Goal: Transaction & Acquisition: Purchase product/service

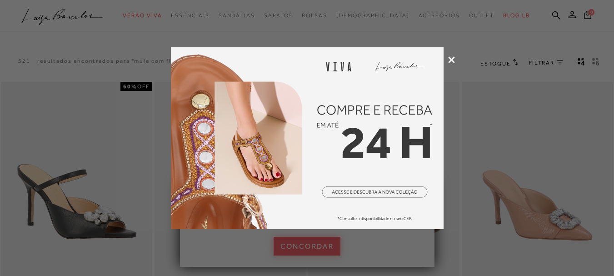
click at [454, 58] on icon at bounding box center [451, 59] width 7 height 7
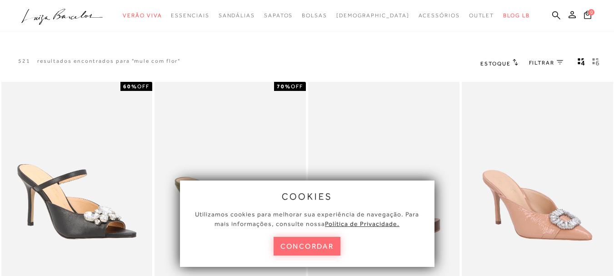
click at [302, 240] on button "concordar" at bounding box center [307, 246] width 67 height 19
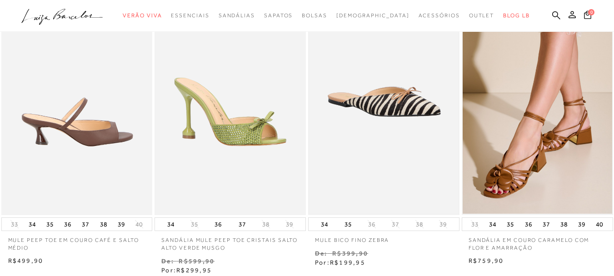
scroll to position [409, 0]
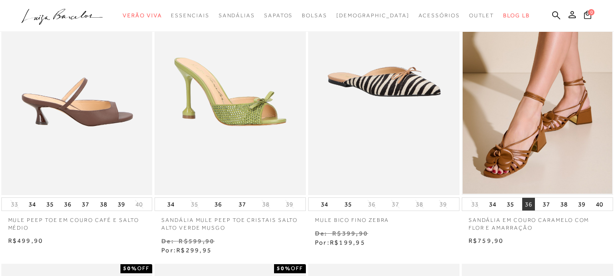
click at [526, 205] on button "36" at bounding box center [529, 204] width 13 height 13
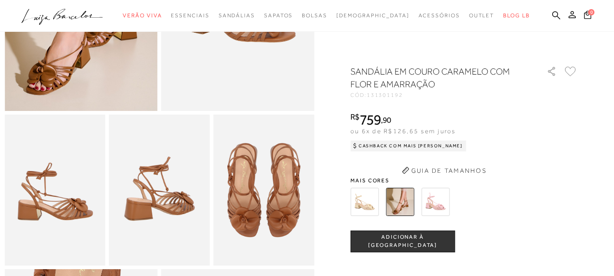
scroll to position [227, 0]
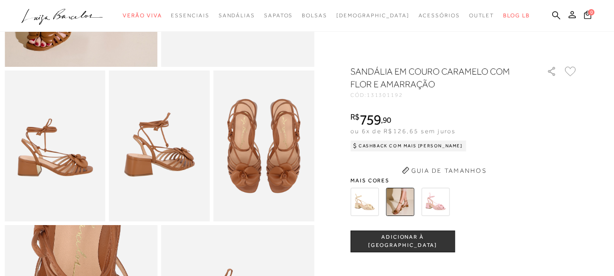
click at [421, 219] on div at bounding box center [453, 202] width 211 height 34
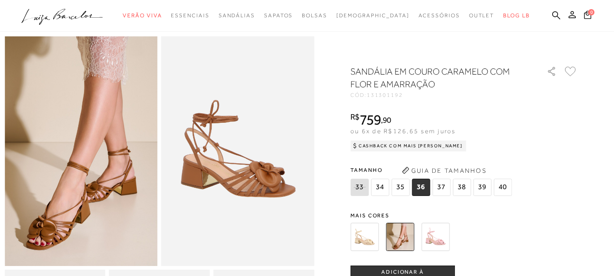
scroll to position [0, 0]
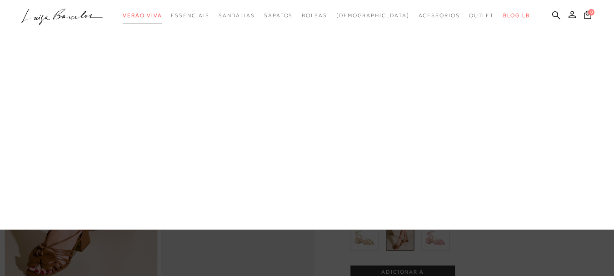
click at [162, 17] on span "Verão Viva" at bounding box center [142, 15] width 39 height 6
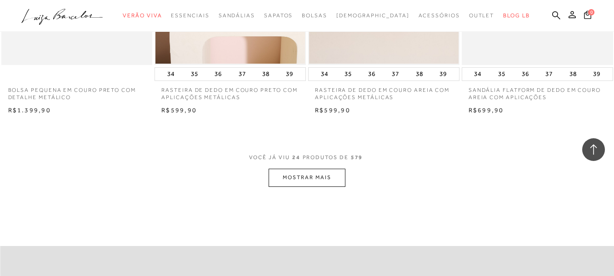
scroll to position [1683, 0]
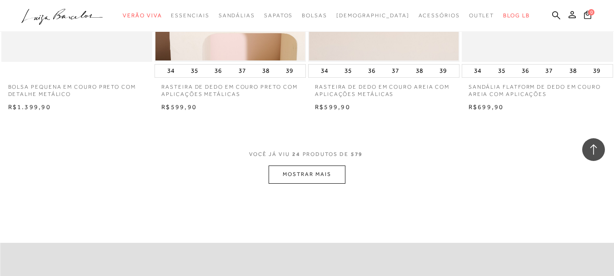
click at [315, 177] on button "MOSTRAR MAIS" at bounding box center [307, 175] width 76 height 18
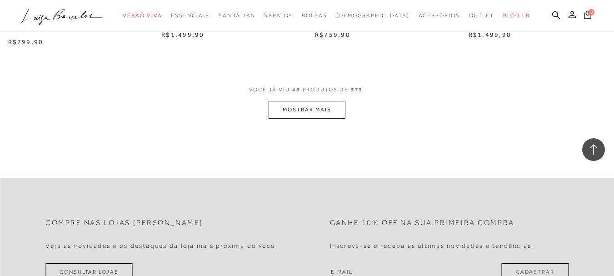
scroll to position [3502, 0]
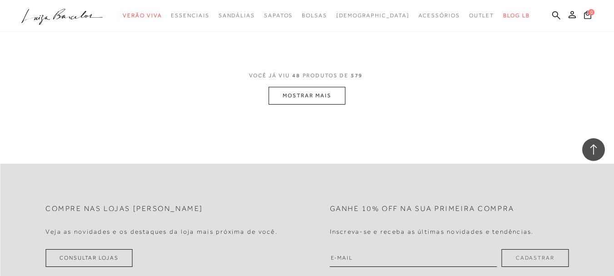
click at [309, 98] on button "MOSTRAR MAIS" at bounding box center [307, 96] width 76 height 18
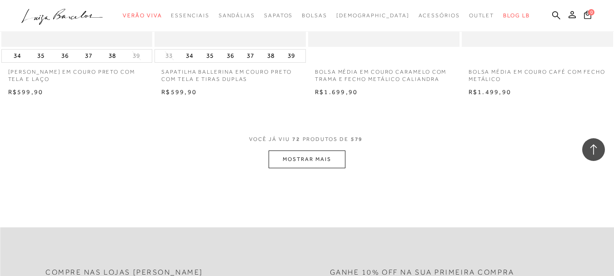
scroll to position [5230, 0]
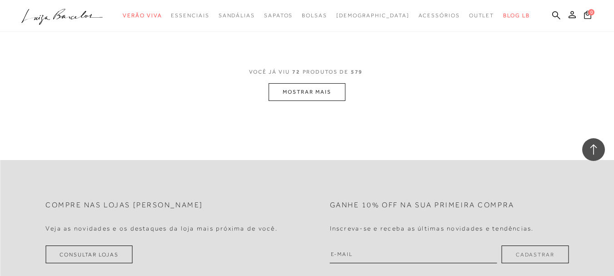
click at [330, 87] on button "MOSTRAR MAIS" at bounding box center [307, 92] width 76 height 18
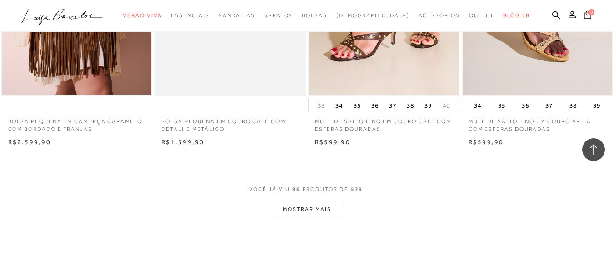
scroll to position [6958, 0]
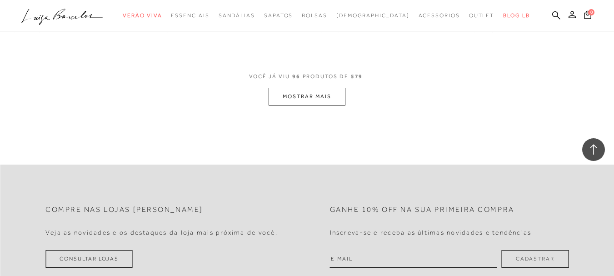
click at [319, 91] on button "MOSTRAR MAIS" at bounding box center [307, 97] width 76 height 18
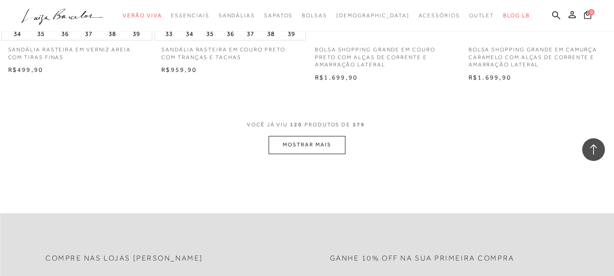
scroll to position [8549, 0]
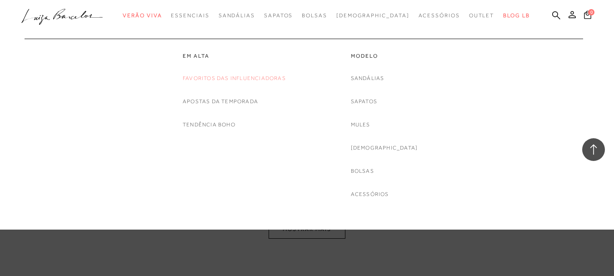
click at [199, 77] on link "Favoritos das Influenciadoras" at bounding box center [234, 79] width 103 height 10
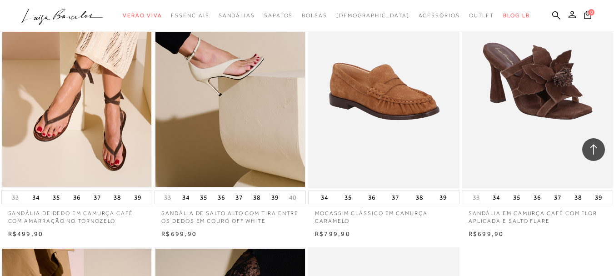
scroll to position [819, 0]
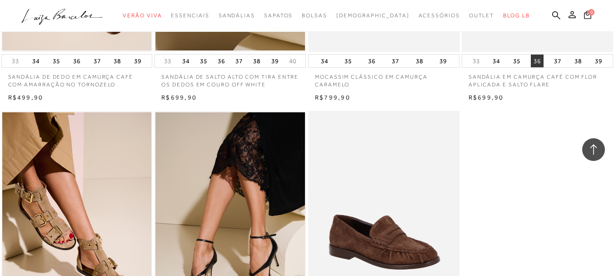
click at [540, 61] on button "36" at bounding box center [537, 61] width 13 height 13
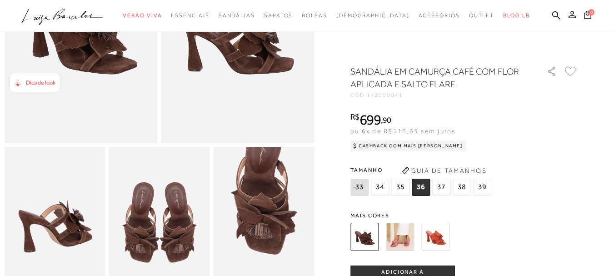
scroll to position [227, 0]
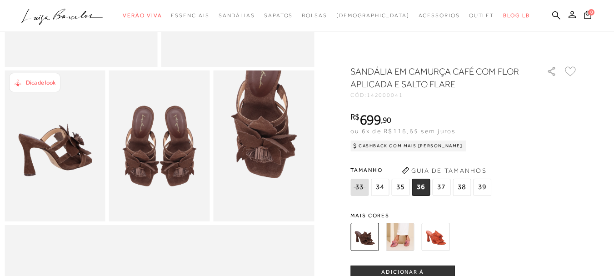
click at [415, 269] on button "ADICIONAR À SACOLA" at bounding box center [403, 277] width 105 height 22
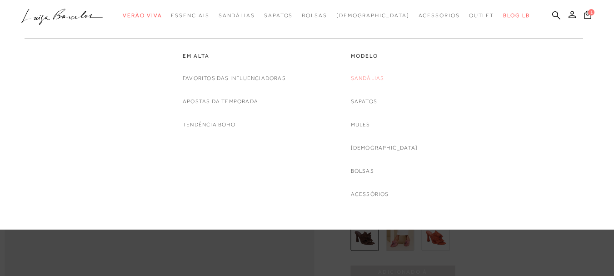
click at [385, 76] on link "Sandálias" at bounding box center [368, 79] width 34 height 10
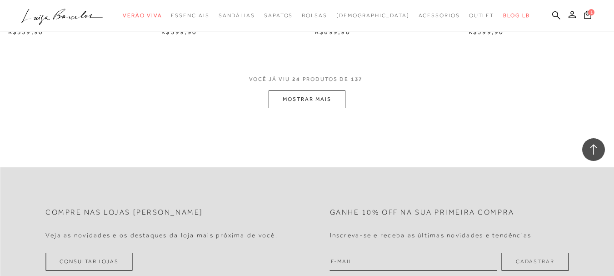
scroll to position [1774, 0]
click at [322, 91] on button "MOSTRAR MAIS" at bounding box center [307, 99] width 76 height 18
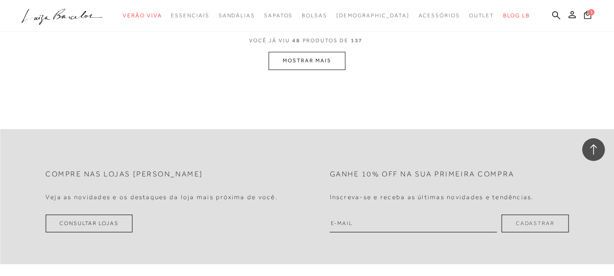
scroll to position [3547, 0]
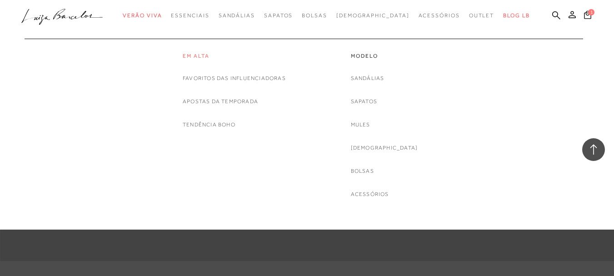
click at [199, 56] on link "Em alta" at bounding box center [234, 56] width 103 height 8
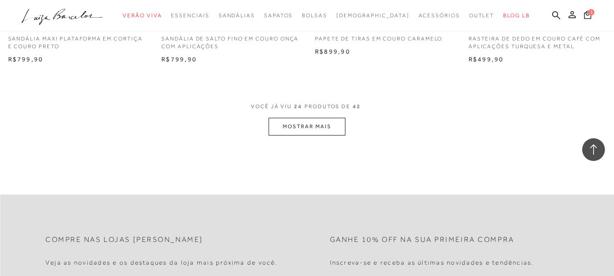
scroll to position [1637, 0]
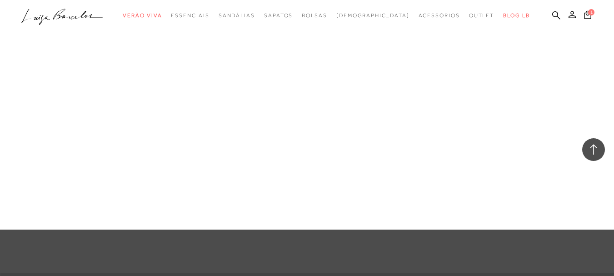
click at [0, 0] on link "Sandálias" at bounding box center [0, 0] width 0 height 0
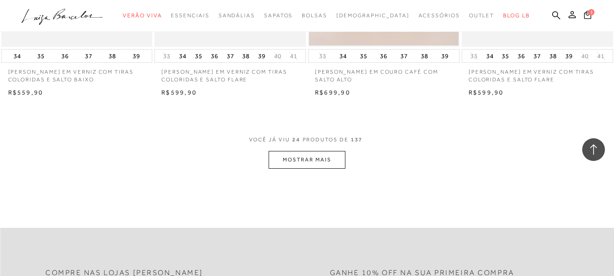
scroll to position [1774, 0]
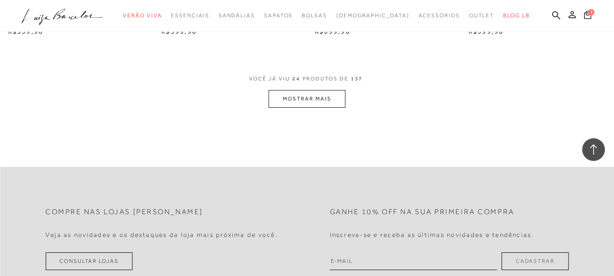
click at [338, 93] on button "MOSTRAR MAIS" at bounding box center [307, 99] width 76 height 18
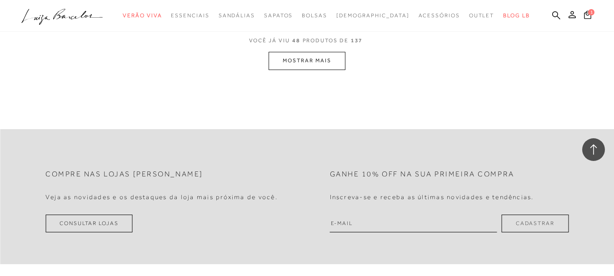
scroll to position [3456, 0]
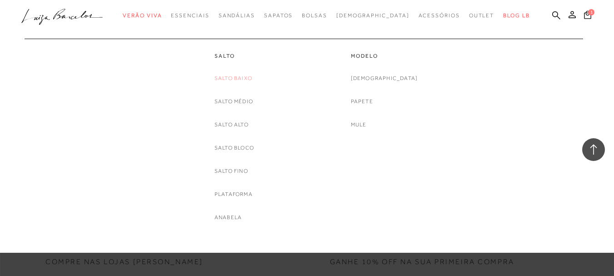
click at [243, 77] on link "Salto Baixo" at bounding box center [234, 79] width 38 height 10
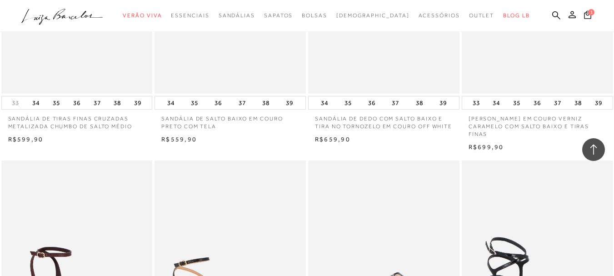
scroll to position [1182, 0]
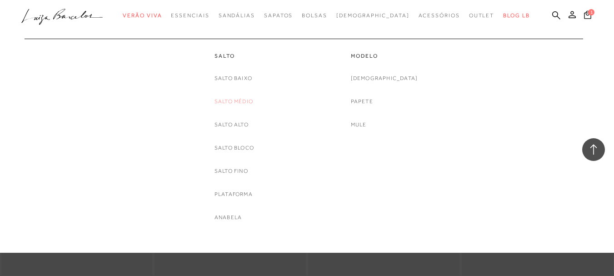
click at [237, 104] on link "Salto Médio" at bounding box center [234, 102] width 39 height 10
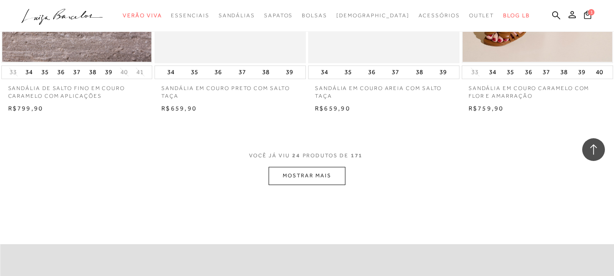
scroll to position [1683, 0]
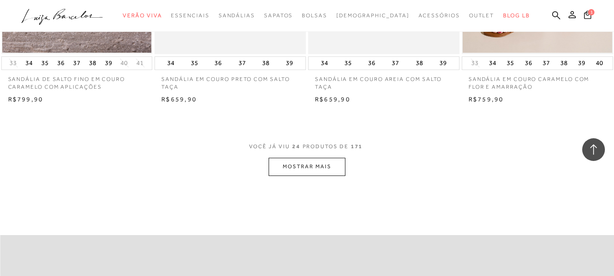
click at [322, 166] on button "MOSTRAR MAIS" at bounding box center [307, 167] width 76 height 18
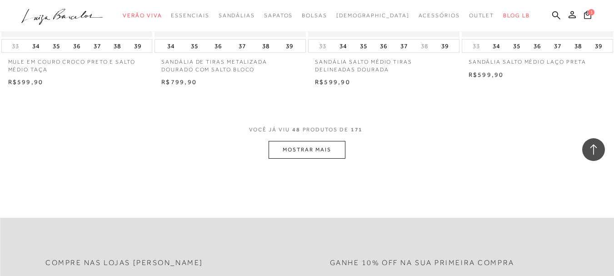
scroll to position [3456, 0]
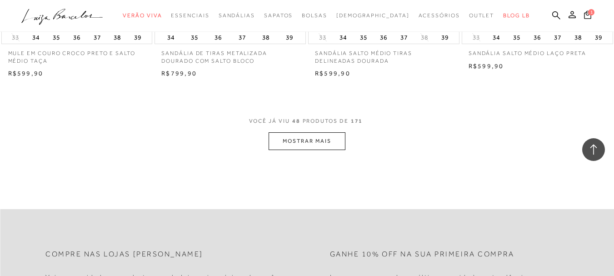
click at [315, 143] on button "MOSTRAR MAIS" at bounding box center [307, 141] width 76 height 18
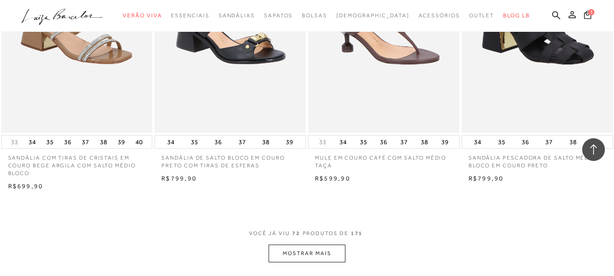
scroll to position [5275, 0]
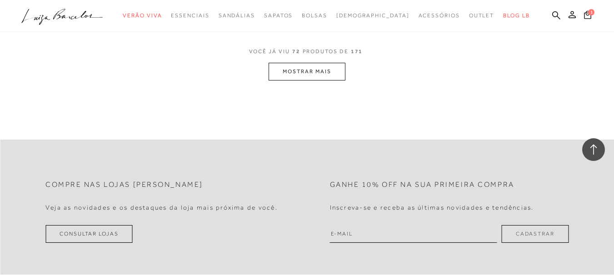
click at [308, 72] on button "MOSTRAR MAIS" at bounding box center [307, 72] width 76 height 18
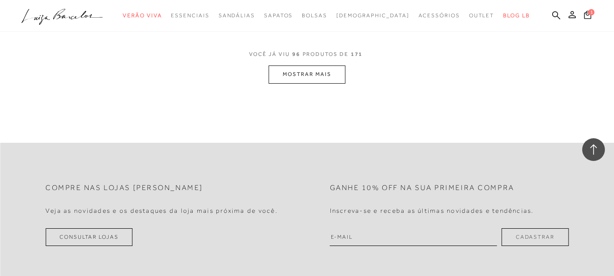
scroll to position [6958, 0]
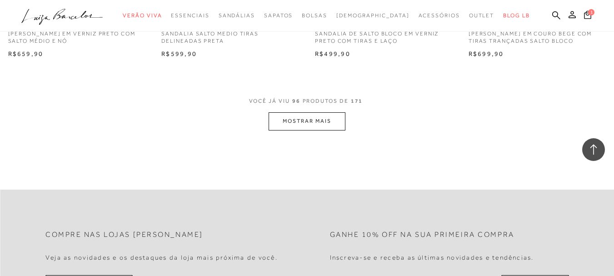
click at [301, 119] on button "MOSTRAR MAIS" at bounding box center [307, 121] width 76 height 18
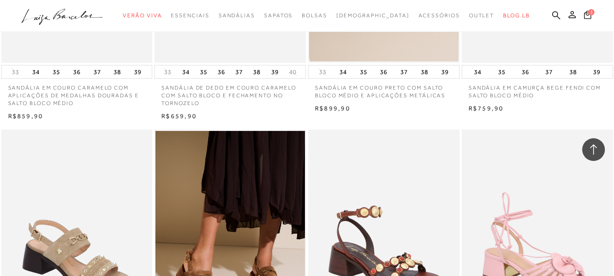
scroll to position [2436, 0]
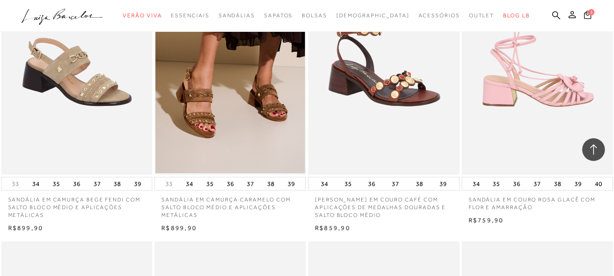
click at [542, 97] on img at bounding box center [538, 61] width 151 height 227
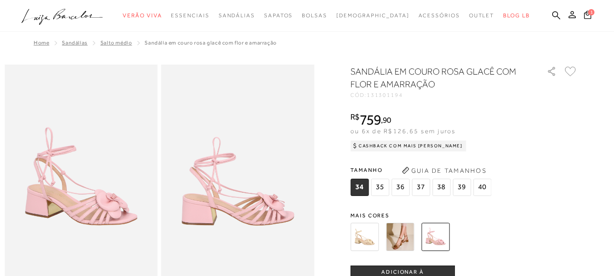
click at [403, 237] on img at bounding box center [400, 237] width 28 height 28
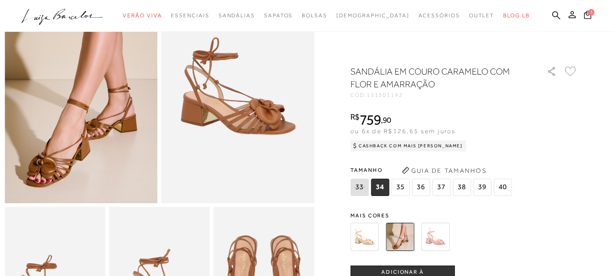
click at [425, 190] on span "36" at bounding box center [421, 187] width 18 height 17
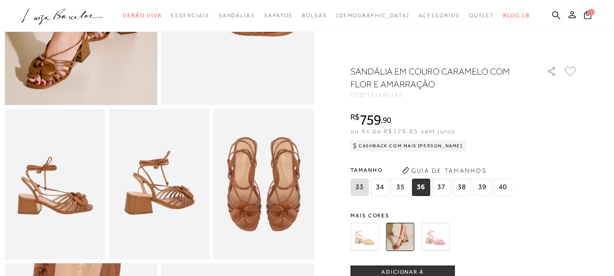
scroll to position [227, 0]
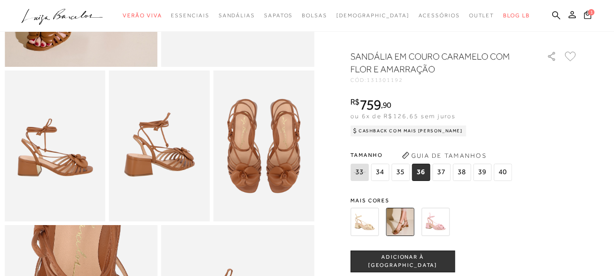
click at [422, 270] on button "ADICIONAR À [GEOGRAPHIC_DATA]" at bounding box center [403, 262] width 105 height 22
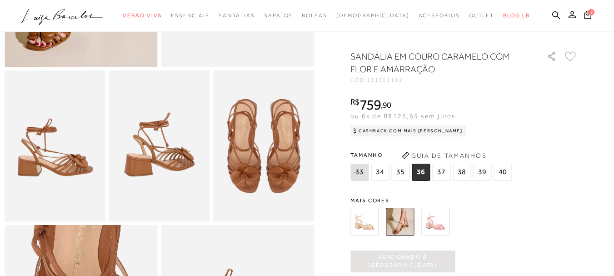
scroll to position [0, 0]
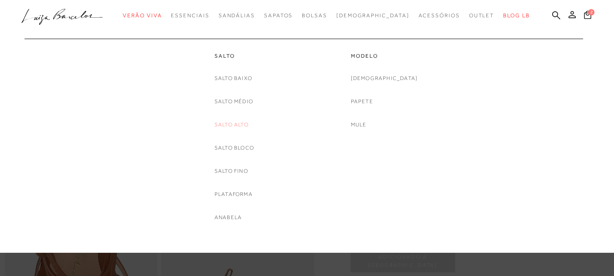
click at [241, 125] on link "Salto Alto" at bounding box center [232, 125] width 34 height 10
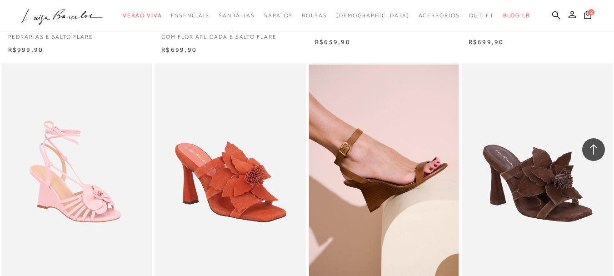
scroll to position [728, 0]
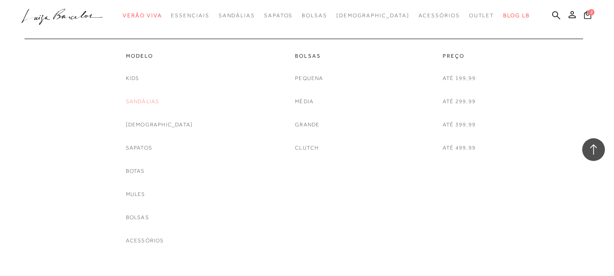
click at [160, 103] on link "Sandálias" at bounding box center [143, 102] width 34 height 10
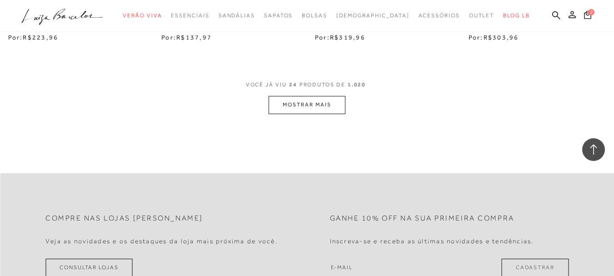
scroll to position [1819, 0]
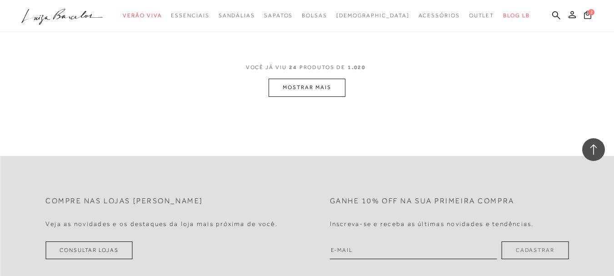
click at [299, 88] on button "MOSTRAR MAIS" at bounding box center [307, 88] width 76 height 18
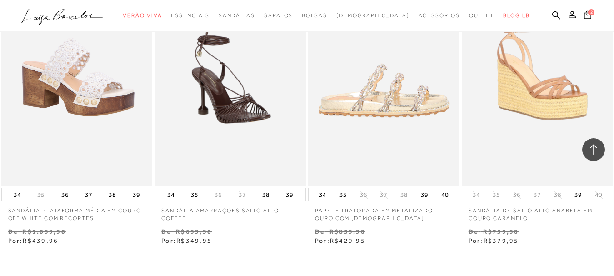
scroll to position [3001, 0]
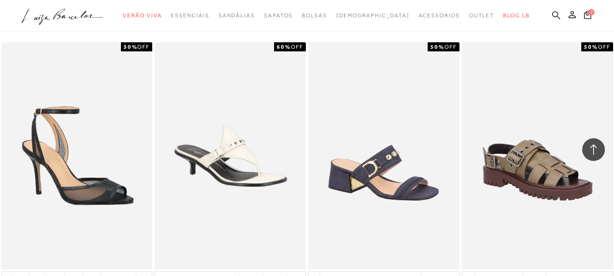
click at [553, 13] on icon at bounding box center [557, 15] width 8 height 9
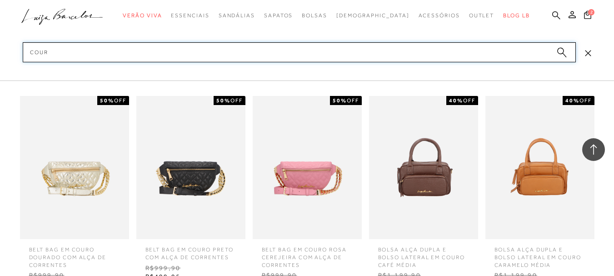
type input "couro"
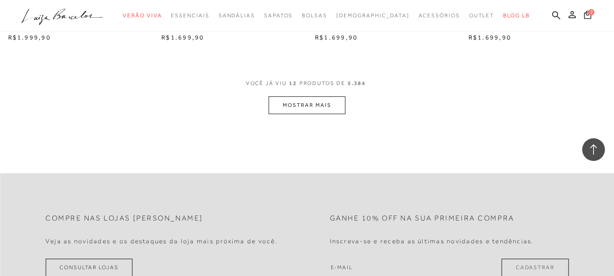
scroll to position [763, 0]
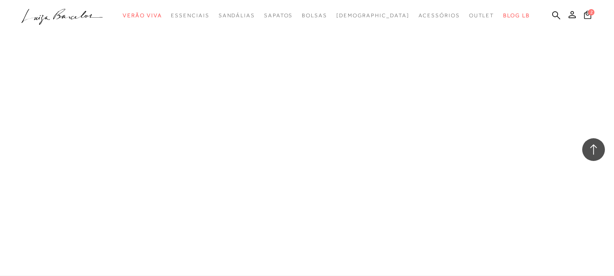
click at [0, 0] on link "Mule" at bounding box center [0, 0] width 0 height 0
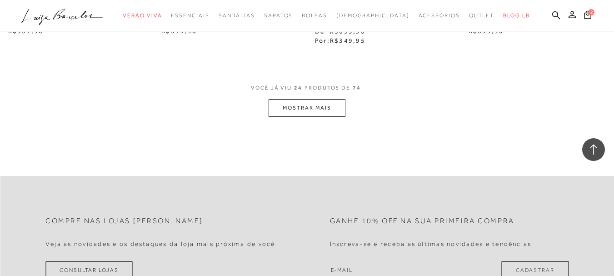
scroll to position [1774, 0]
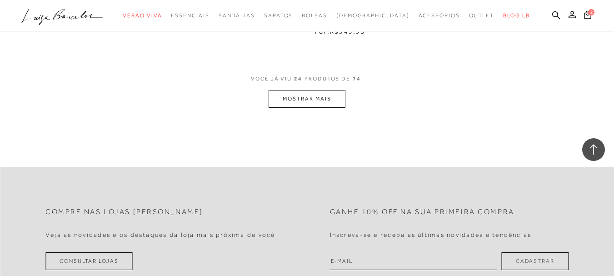
click at [303, 104] on button "MOSTRAR MAIS" at bounding box center [307, 99] width 76 height 18
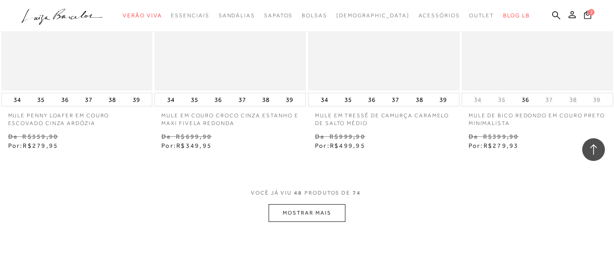
scroll to position [3502, 0]
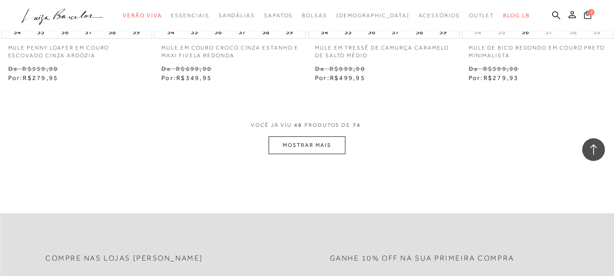
click at [304, 141] on button "MOSTRAR MAIS" at bounding box center [307, 145] width 76 height 18
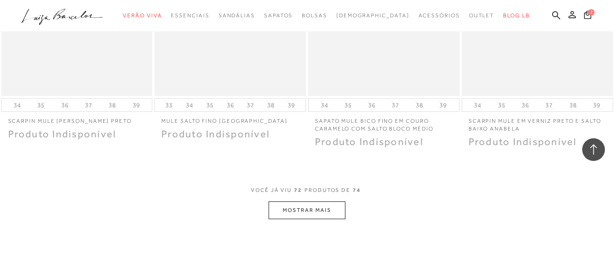
scroll to position [5292, 0]
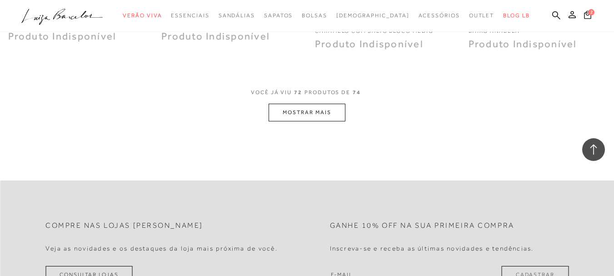
click at [312, 116] on button "MOSTRAR MAIS" at bounding box center [307, 113] width 76 height 18
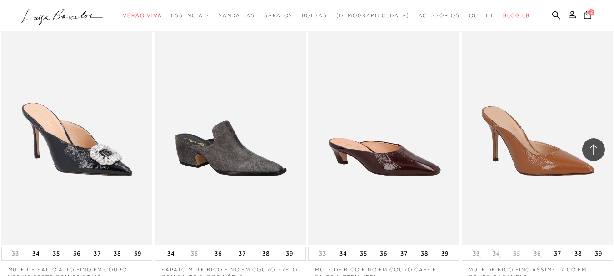
scroll to position [0, 0]
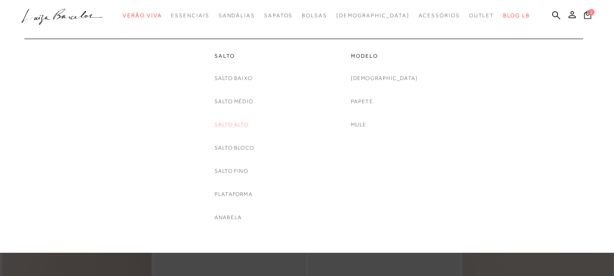
click at [236, 122] on link "Salto Alto" at bounding box center [232, 125] width 34 height 10
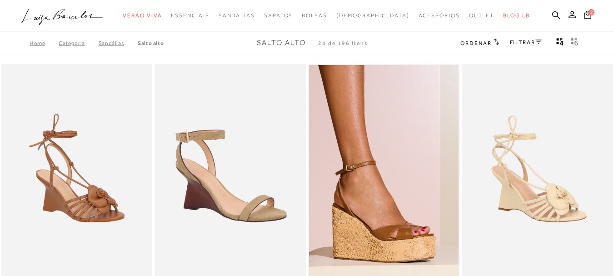
click at [481, 41] on span "Ordenar" at bounding box center [476, 43] width 31 height 6
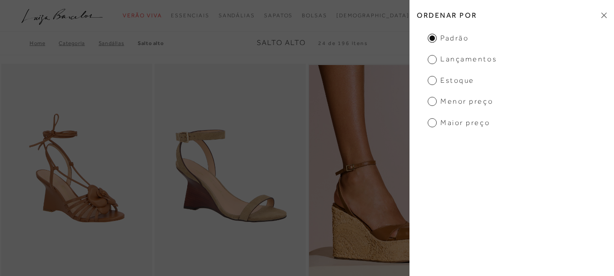
click at [435, 59] on span "Lançamentos" at bounding box center [462, 59] width 69 height 10
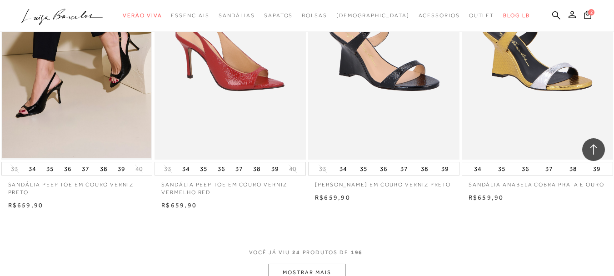
scroll to position [1637, 0]
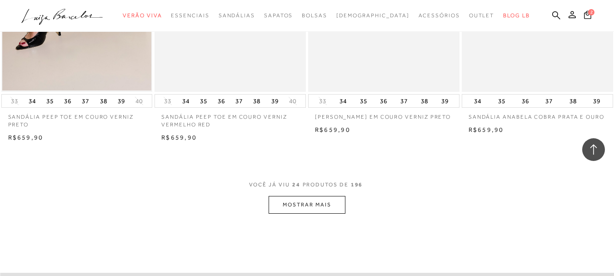
click at [328, 205] on button "MOSTRAR MAIS" at bounding box center [307, 205] width 76 height 18
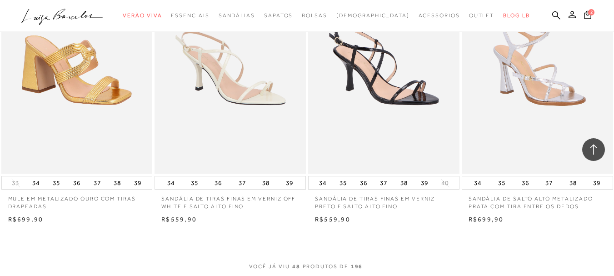
scroll to position [3411, 0]
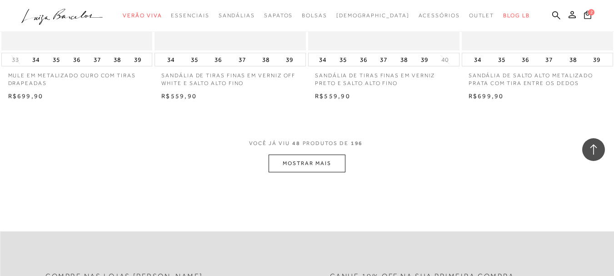
click at [335, 160] on button "MOSTRAR MAIS" at bounding box center [307, 164] width 76 height 18
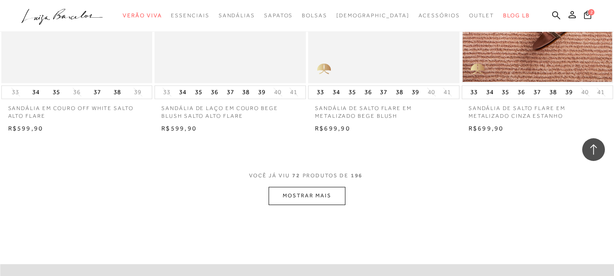
scroll to position [5139, 0]
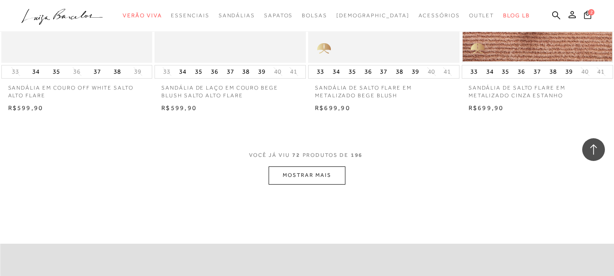
click at [333, 166] on button "MOSTRAR MAIS" at bounding box center [307, 175] width 76 height 18
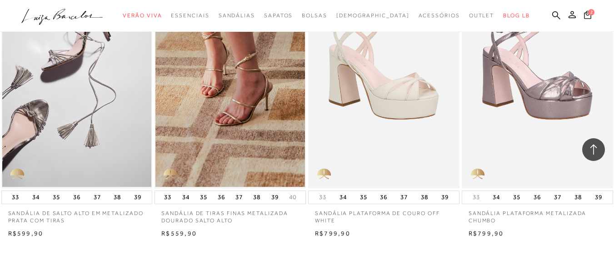
scroll to position [6867, 0]
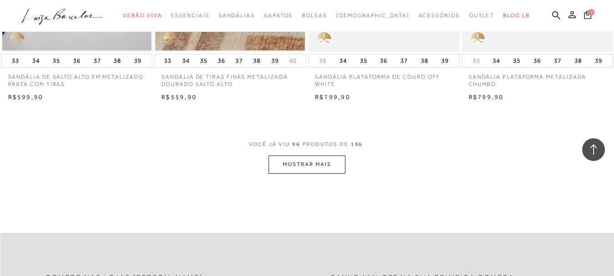
click at [322, 156] on button "MOSTRAR MAIS" at bounding box center [307, 165] width 76 height 18
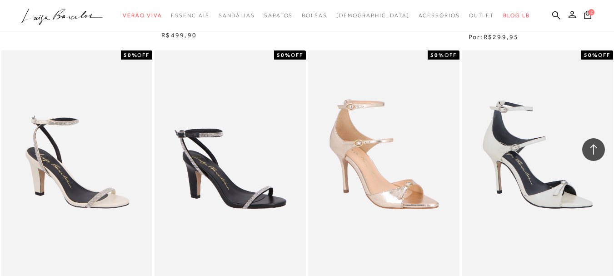
scroll to position [8549, 0]
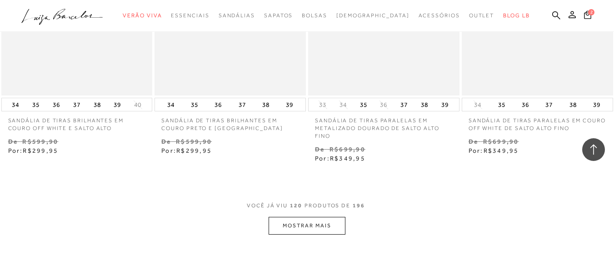
click at [334, 217] on button "MOSTRAR MAIS" at bounding box center [307, 226] width 76 height 18
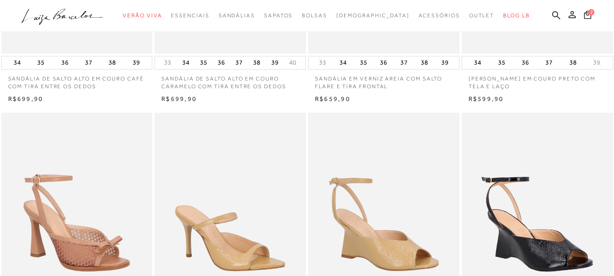
scroll to position [0, 0]
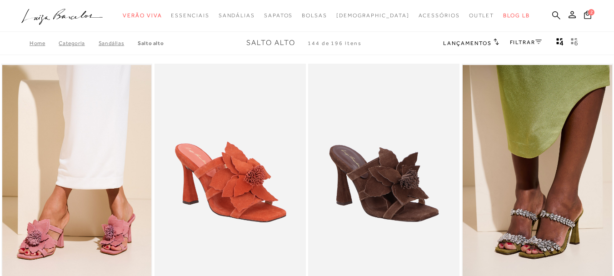
click at [553, 15] on icon at bounding box center [557, 15] width 8 height 9
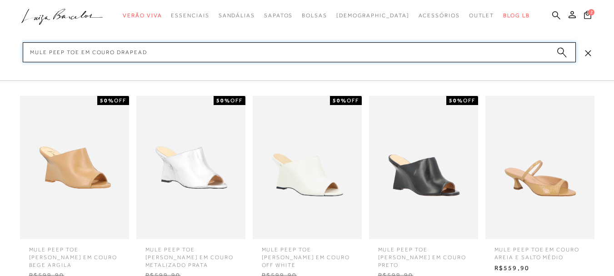
type input "mule peep toe em couro drapeado"
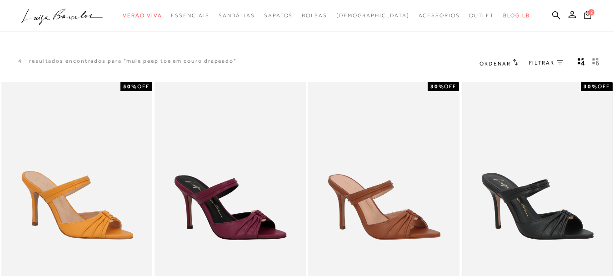
click at [535, 157] on img at bounding box center [538, 195] width 150 height 224
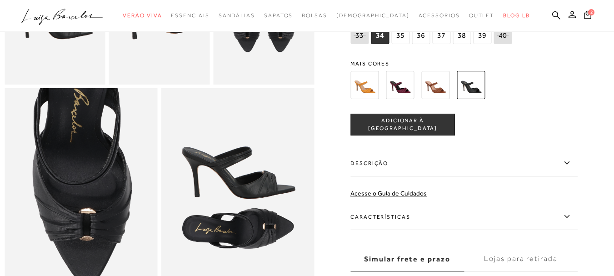
scroll to position [318, 0]
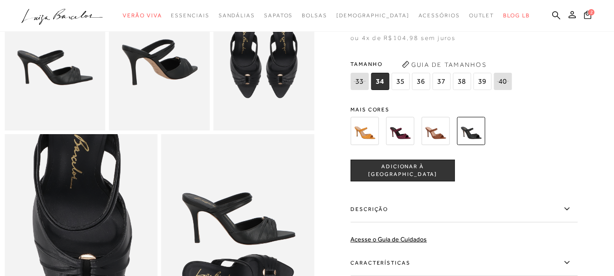
click at [428, 90] on span "36" at bounding box center [421, 81] width 18 height 17
click at [412, 180] on button "ADICIONAR À [GEOGRAPHIC_DATA]" at bounding box center [403, 171] width 105 height 22
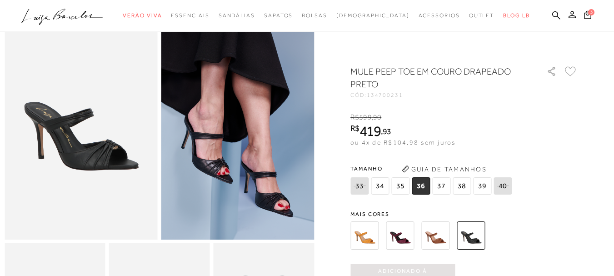
scroll to position [0, 0]
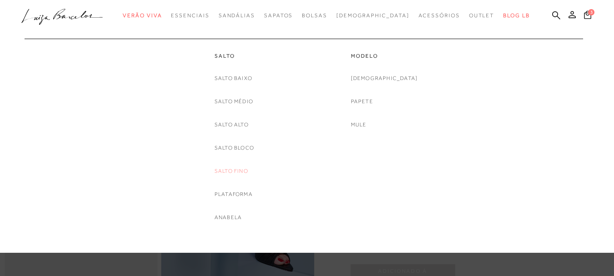
click at [241, 171] on link "Salto Fino" at bounding box center [232, 171] width 34 height 10
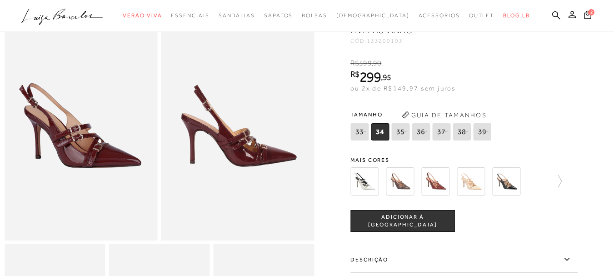
scroll to position [91, 0]
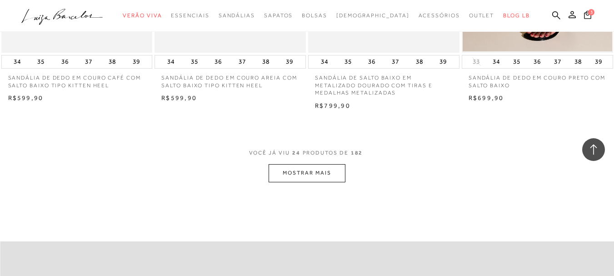
scroll to position [1728, 0]
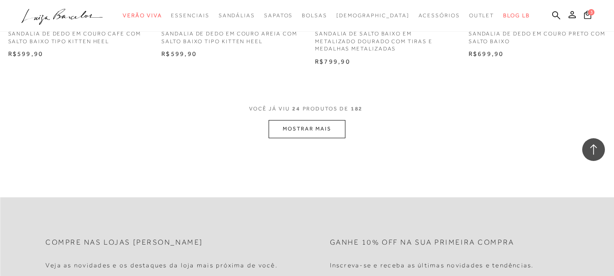
click at [320, 133] on button "MOSTRAR MAIS" at bounding box center [307, 129] width 76 height 18
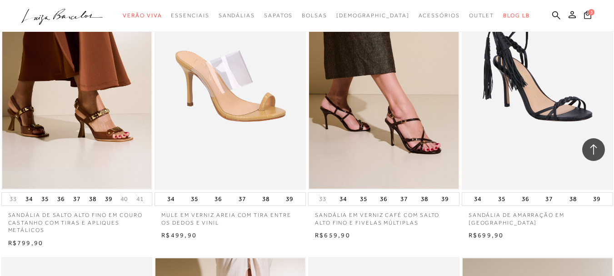
scroll to position [3001, 0]
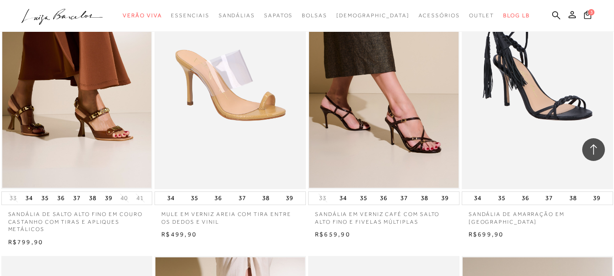
click at [81, 21] on icon ".a{fill-rule:evenodd;}" at bounding box center [62, 16] width 82 height 19
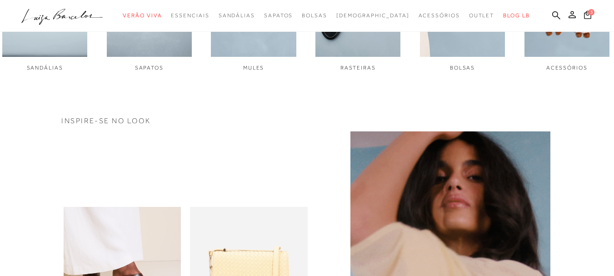
scroll to position [637, 0]
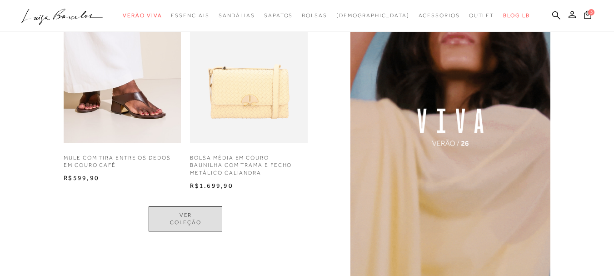
click at [199, 219] on link "VER COLEÇÃO" at bounding box center [186, 218] width 74 height 25
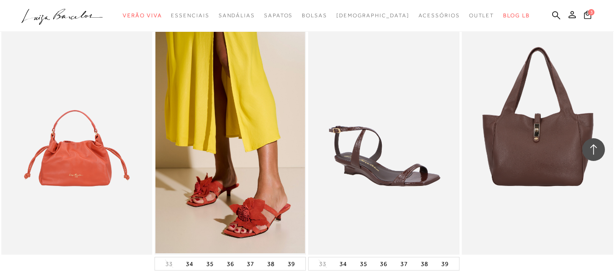
scroll to position [1046, 0]
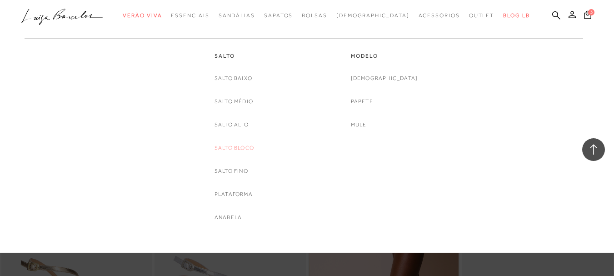
click at [240, 145] on link "Salto Bloco" at bounding box center [235, 148] width 40 height 10
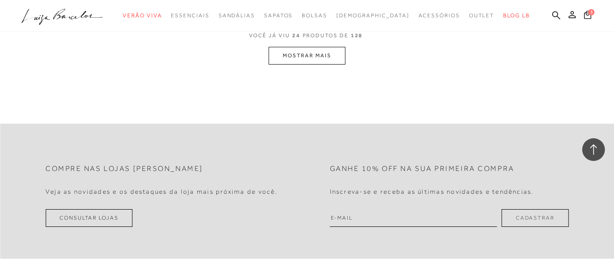
scroll to position [1819, 0]
click at [307, 49] on button "MOSTRAR MAIS" at bounding box center [307, 54] width 76 height 18
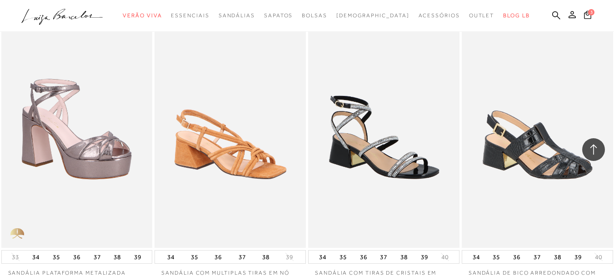
scroll to position [2748, 0]
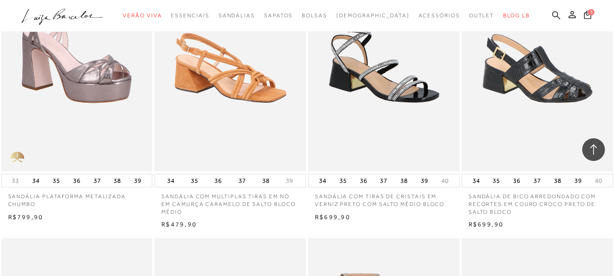
click at [553, 12] on icon at bounding box center [557, 15] width 8 height 9
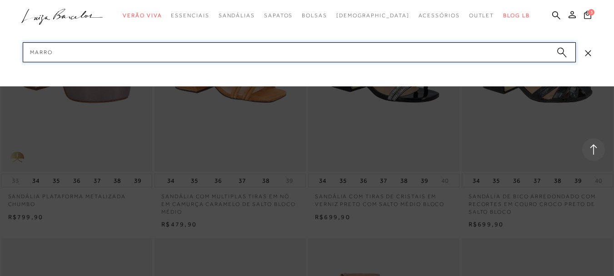
type input "marrom"
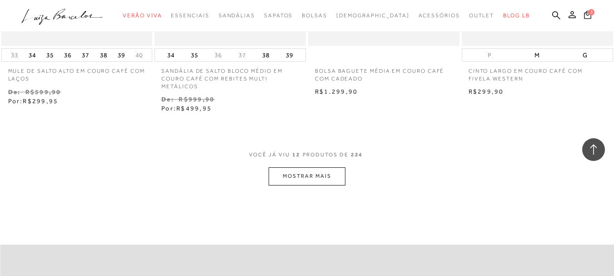
scroll to position [909, 0]
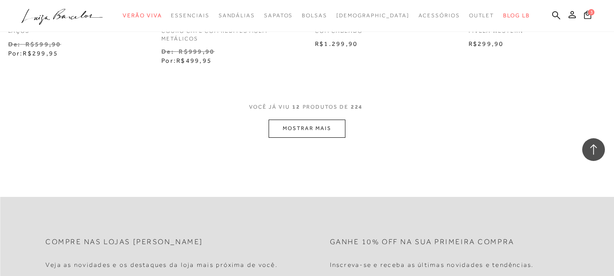
click at [312, 133] on button "MOSTRAR MAIS" at bounding box center [307, 129] width 76 height 18
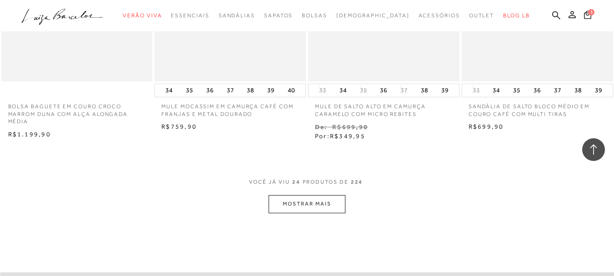
scroll to position [1819, 0]
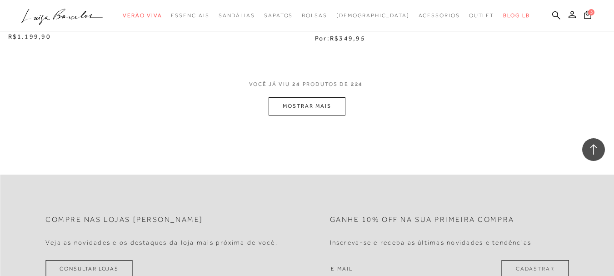
click at [311, 106] on button "MOSTRAR MAIS" at bounding box center [307, 106] width 76 height 18
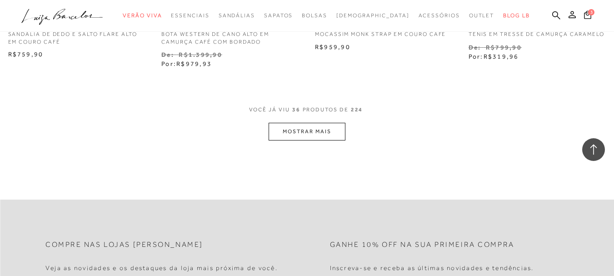
scroll to position [2683, 0]
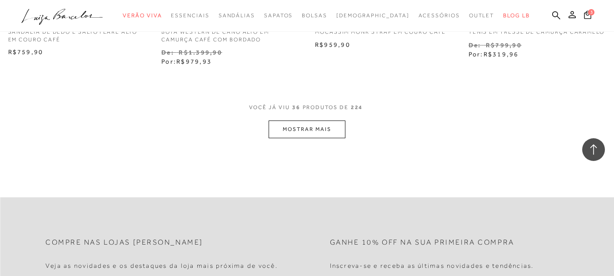
click at [310, 136] on button "MOSTRAR MAIS" at bounding box center [307, 130] width 76 height 18
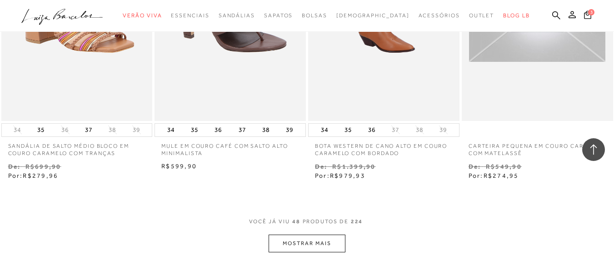
scroll to position [3502, 0]
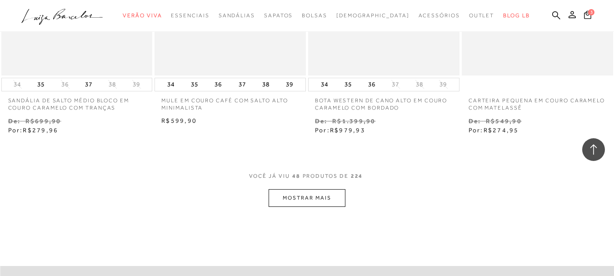
click at [307, 199] on button "MOSTRAR MAIS" at bounding box center [307, 198] width 76 height 18
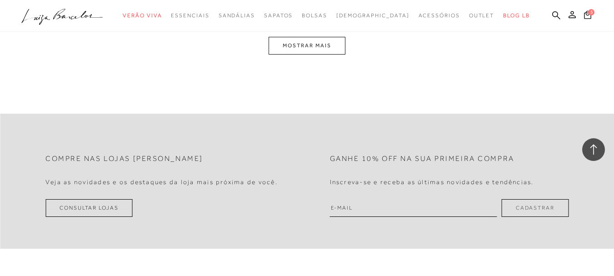
scroll to position [4502, 0]
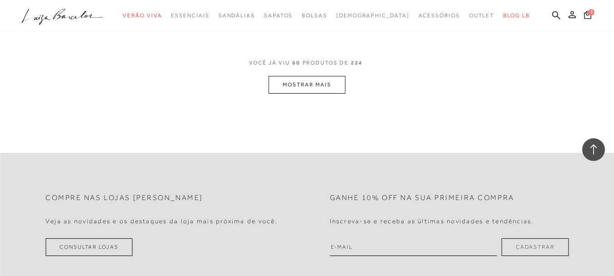
click at [306, 84] on button "MOSTRAR MAIS" at bounding box center [307, 85] width 76 height 18
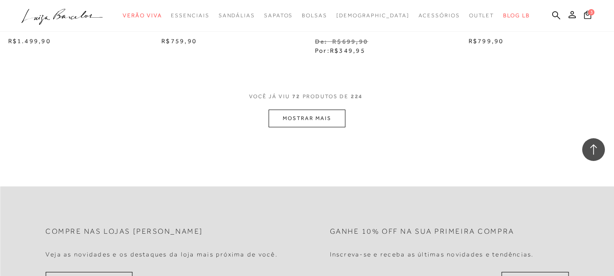
scroll to position [5366, 0]
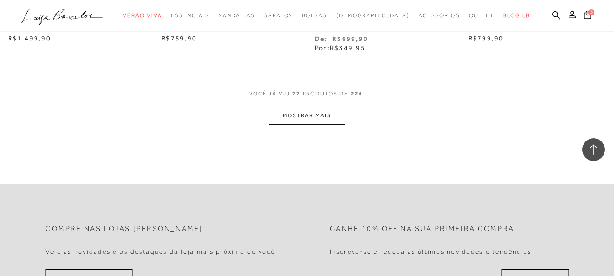
click at [324, 120] on button "MOSTRAR MAIS" at bounding box center [307, 116] width 76 height 18
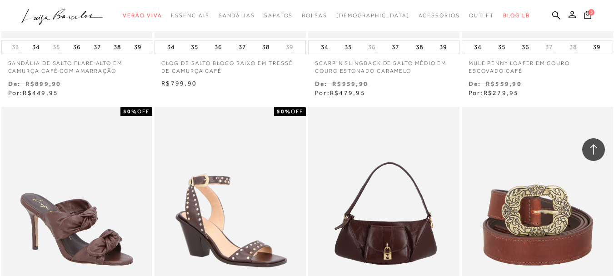
scroll to position [637, 0]
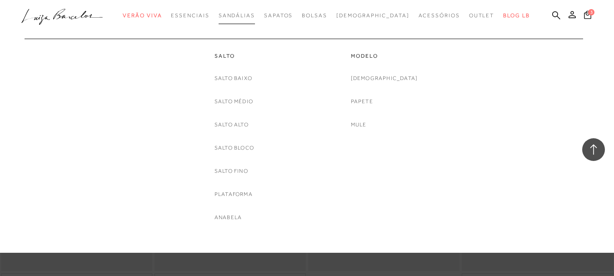
click at [249, 17] on span "Sandálias" at bounding box center [237, 15] width 36 height 6
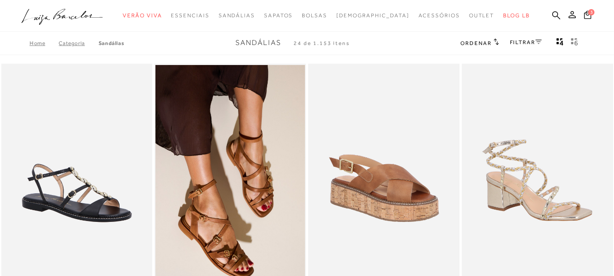
click at [520, 43] on link "FILTRAR" at bounding box center [526, 42] width 32 height 6
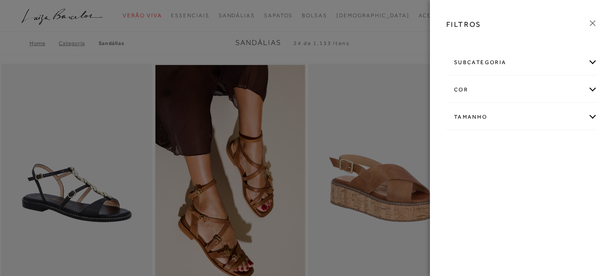
click at [594, 25] on icon at bounding box center [593, 23] width 10 height 10
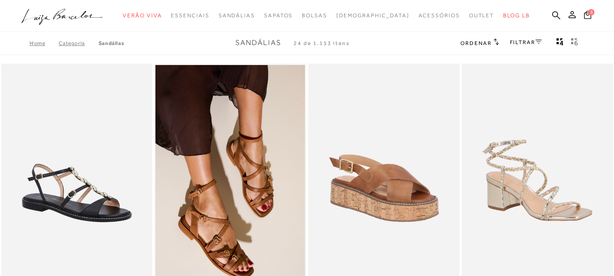
click at [482, 42] on span "Ordenar" at bounding box center [476, 43] width 31 height 6
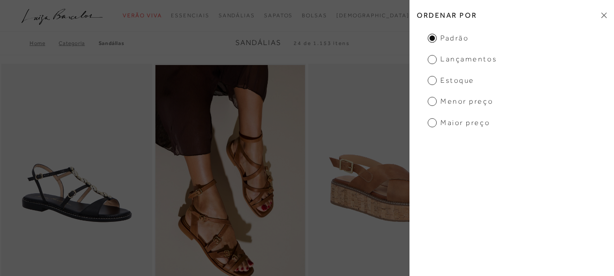
click at [432, 100] on span "Menor preço" at bounding box center [460, 101] width 65 height 10
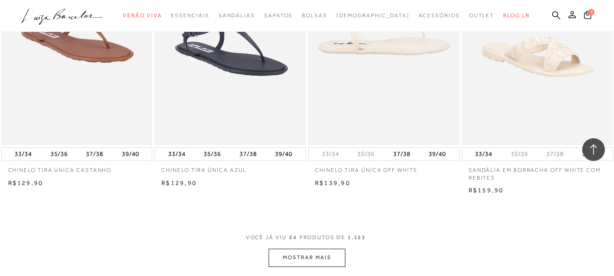
scroll to position [1683, 0]
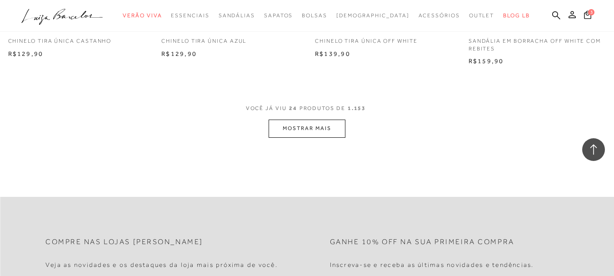
click at [328, 130] on button "MOSTRAR MAIS" at bounding box center [307, 129] width 76 height 18
click at [327, 129] on button "MOSTRAR MAIS" at bounding box center [307, 129] width 76 height 18
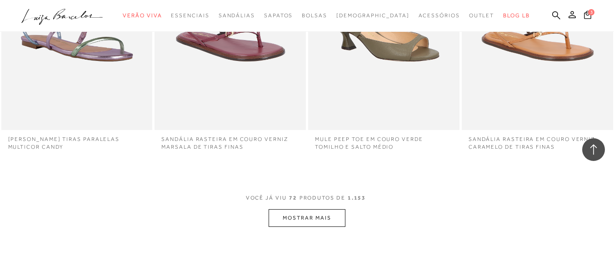
scroll to position [4775, 0]
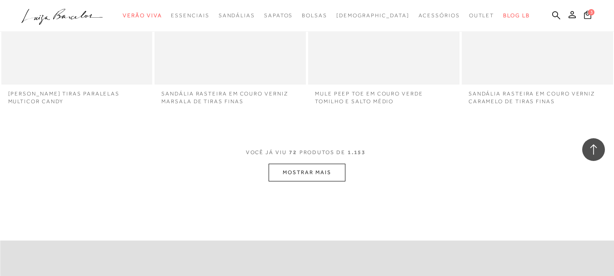
click at [328, 181] on button "MOSTRAR MAIS" at bounding box center [307, 173] width 76 height 18
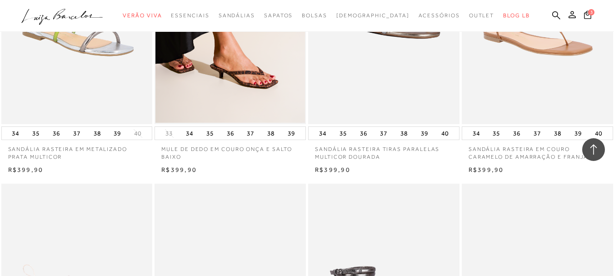
scroll to position [6003, 0]
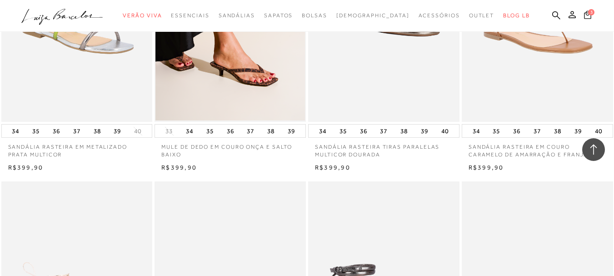
click at [588, 15] on span "3" at bounding box center [591, 12] width 6 height 6
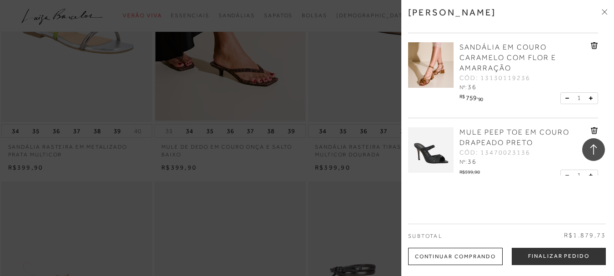
scroll to position [91, 0]
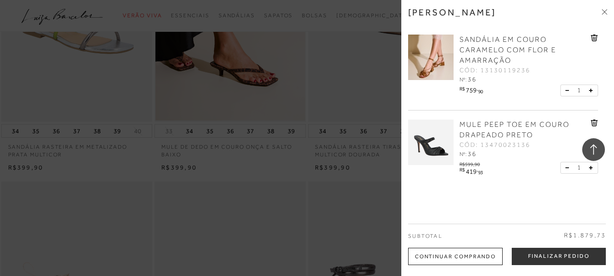
click at [447, 133] on img at bounding box center [430, 142] width 45 height 45
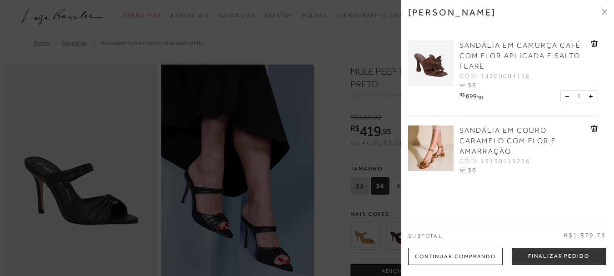
click at [603, 13] on icon at bounding box center [604, 11] width 5 height 5
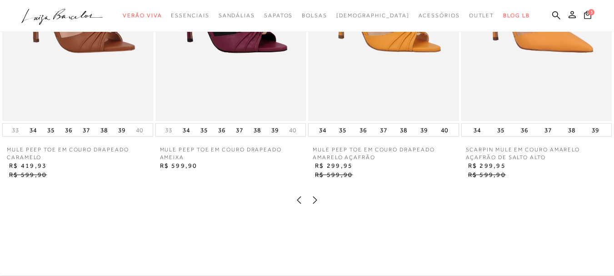
scroll to position [864, 0]
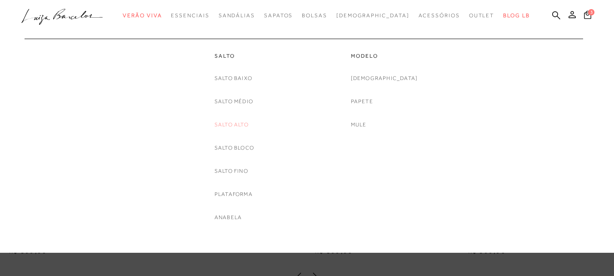
click at [241, 123] on link "Salto Alto" at bounding box center [232, 125] width 34 height 10
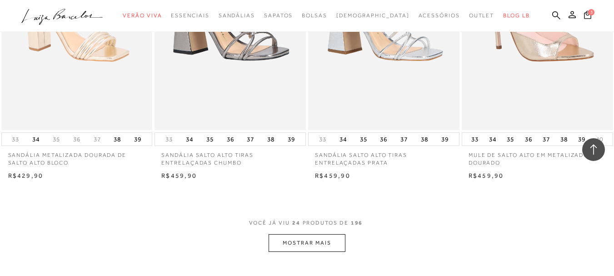
scroll to position [1728, 0]
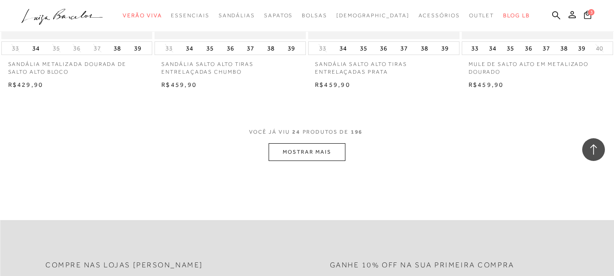
click at [318, 144] on button "MOSTRAR MAIS" at bounding box center [307, 152] width 76 height 18
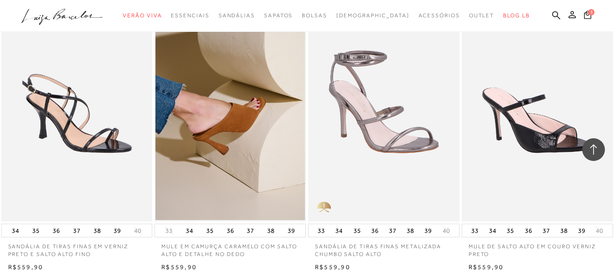
scroll to position [3411, 0]
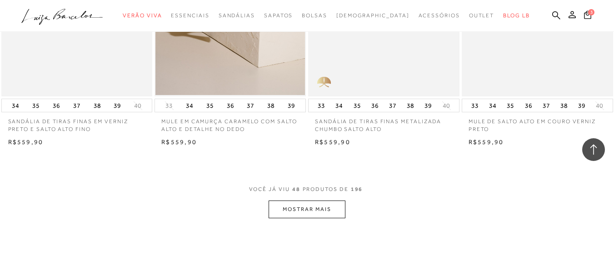
click at [334, 201] on button "MOSTRAR MAIS" at bounding box center [307, 210] width 76 height 18
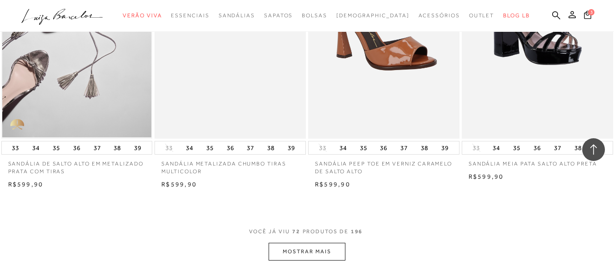
scroll to position [5230, 0]
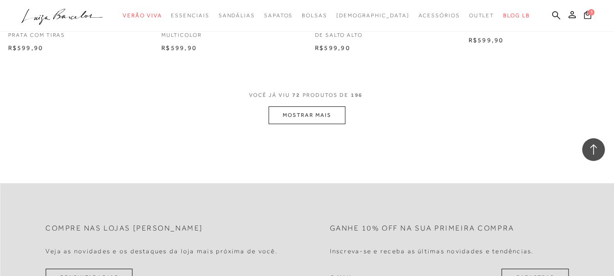
click at [334, 106] on button "MOSTRAR MAIS" at bounding box center [307, 115] width 76 height 18
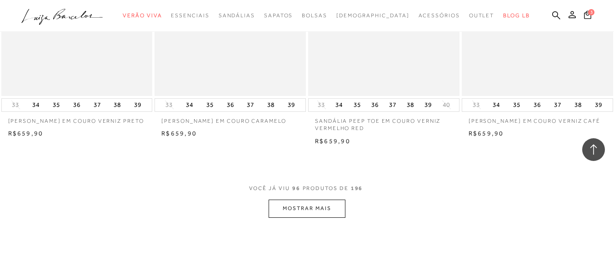
scroll to position [6867, 0]
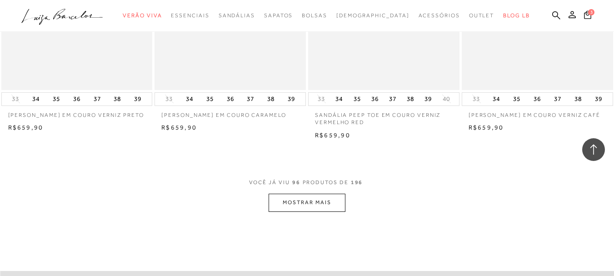
click at [304, 194] on button "MOSTRAR MAIS" at bounding box center [307, 203] width 76 height 18
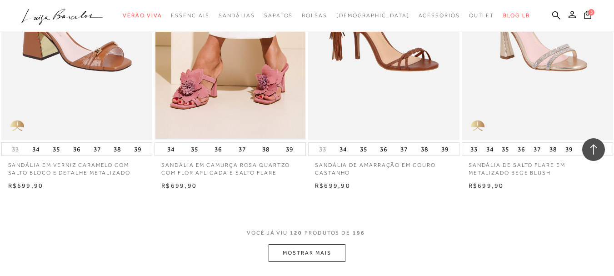
scroll to position [8549, 0]
click at [321, 246] on button "MOSTRAR MAIS" at bounding box center [307, 253] width 76 height 18
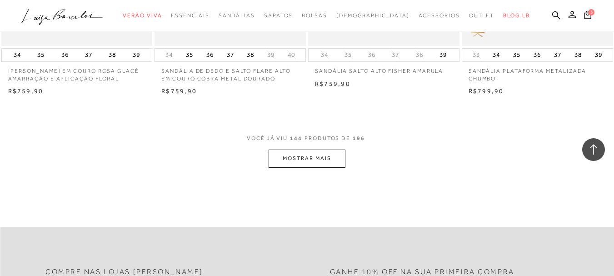
scroll to position [10368, 0]
click at [310, 151] on button "MOSTRAR MAIS" at bounding box center [307, 158] width 76 height 18
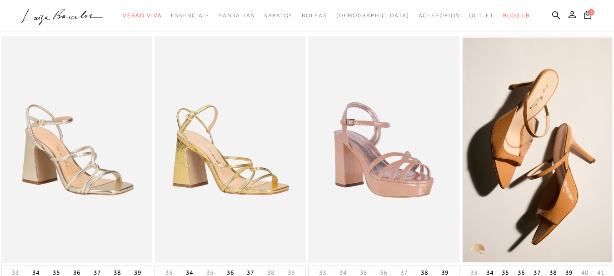
scroll to position [0, 0]
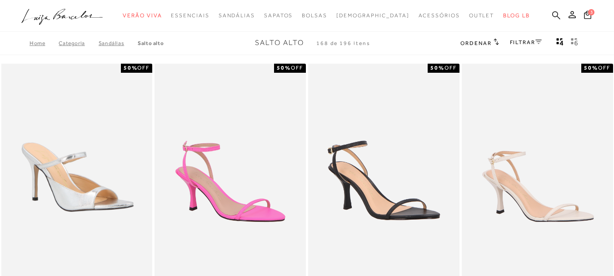
click at [553, 16] on icon at bounding box center [557, 15] width 8 height 8
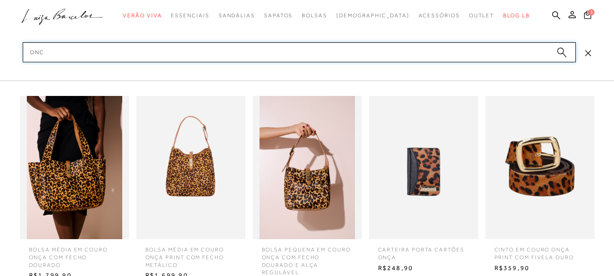
type input "onca"
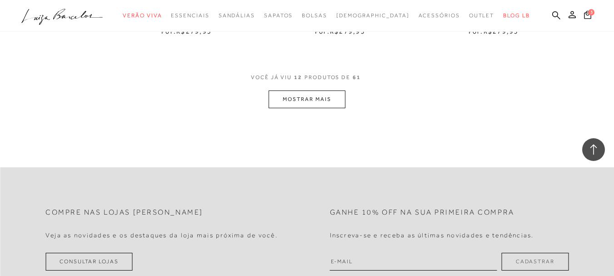
scroll to position [864, 0]
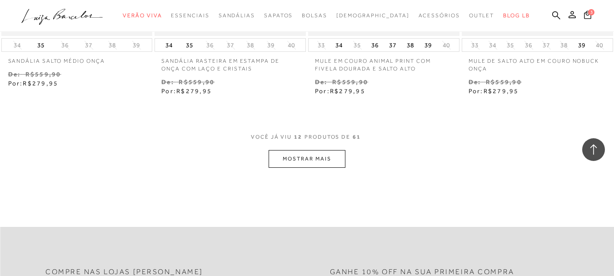
click at [326, 165] on button "MOSTRAR MAIS" at bounding box center [307, 159] width 76 height 18
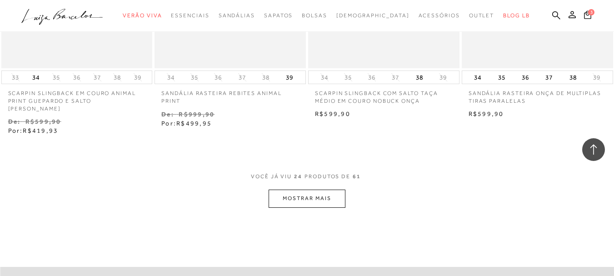
scroll to position [1728, 0]
click at [327, 188] on button "MOSTRAR MAIS" at bounding box center [307, 197] width 76 height 18
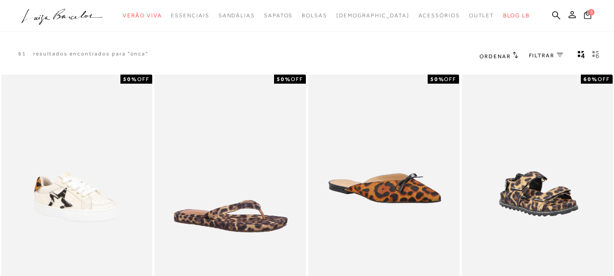
scroll to position [0, 0]
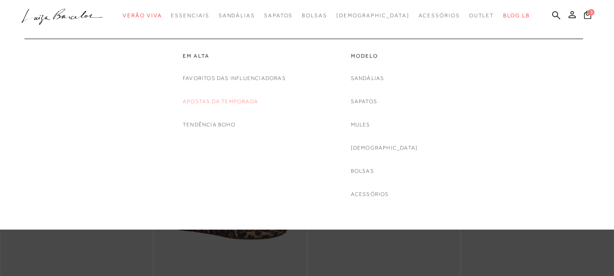
click at [210, 100] on link "Apostas da Temporada" at bounding box center [220, 102] width 75 height 10
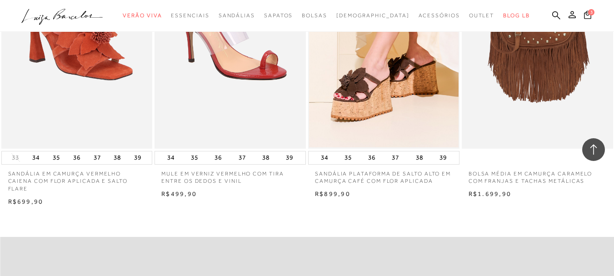
scroll to position [1137, 0]
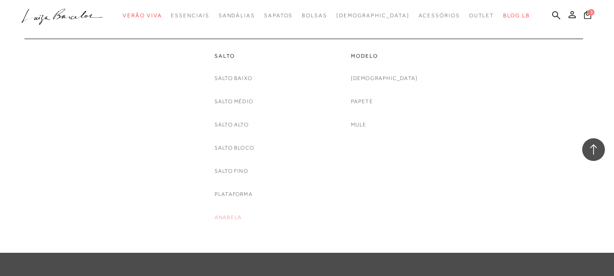
click at [230, 215] on link "Anabela" at bounding box center [228, 218] width 27 height 10
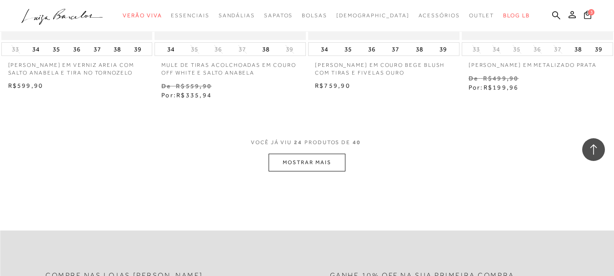
scroll to position [1728, 0]
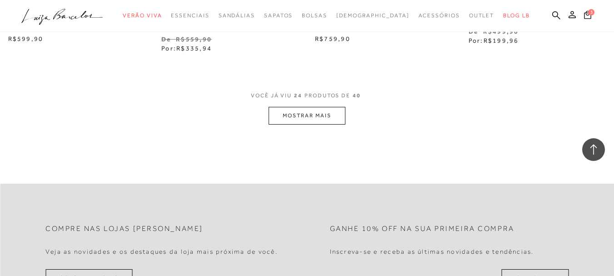
click at [339, 125] on button "MOSTRAR MAIS" at bounding box center [307, 116] width 76 height 18
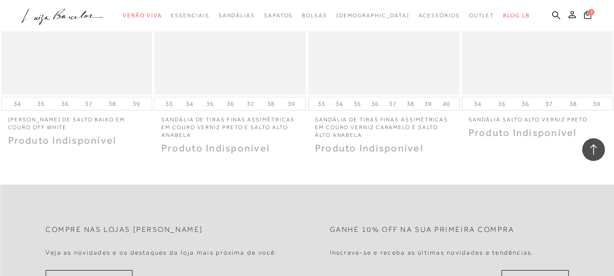
scroll to position [2865, 0]
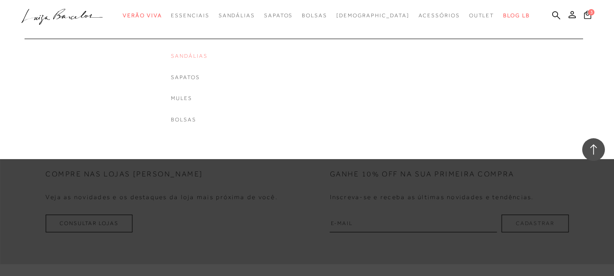
click at [206, 54] on link "Sandálias" at bounding box center [189, 56] width 36 height 8
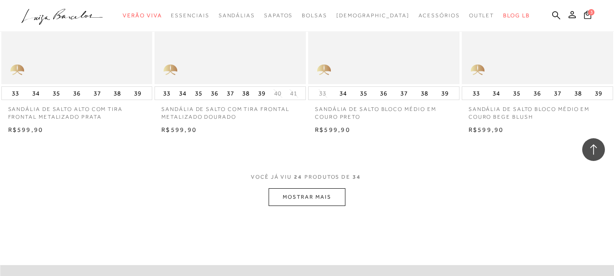
scroll to position [1683, 0]
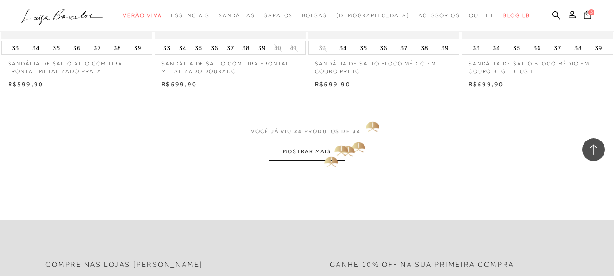
click at [323, 153] on button "MOSTRAR MAIS" at bounding box center [307, 152] width 76 height 18
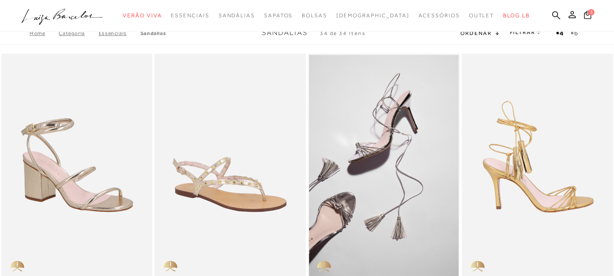
scroll to position [0, 0]
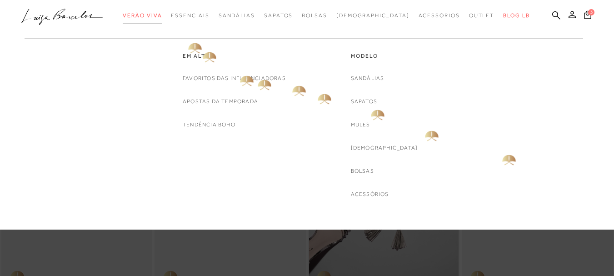
click at [162, 12] on span "Verão Viva" at bounding box center [142, 15] width 39 height 6
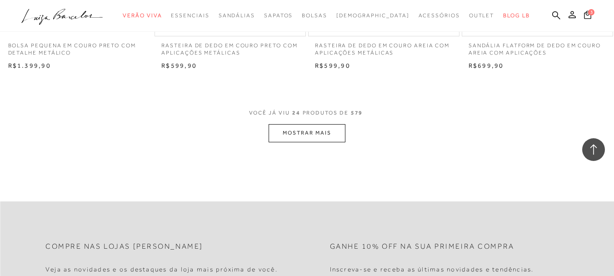
scroll to position [1728, 0]
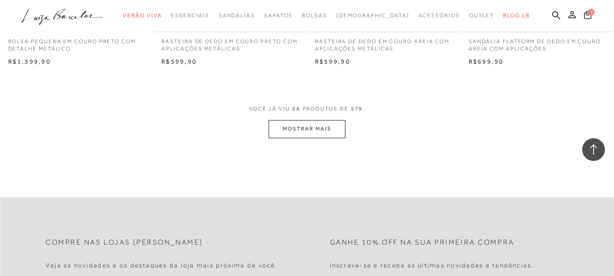
click at [321, 126] on button "MOSTRAR MAIS" at bounding box center [307, 129] width 76 height 18
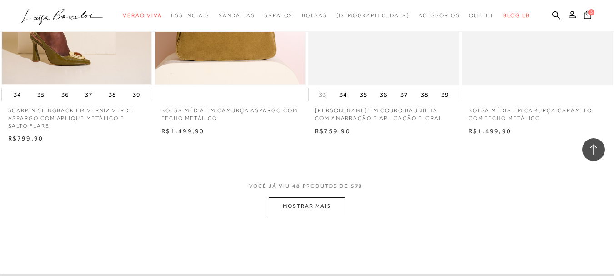
scroll to position [3456, 0]
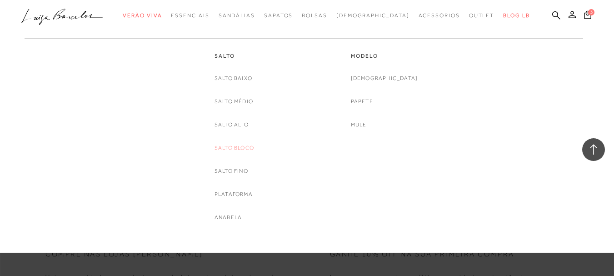
click at [226, 144] on link "Salto Bloco" at bounding box center [235, 148] width 40 height 10
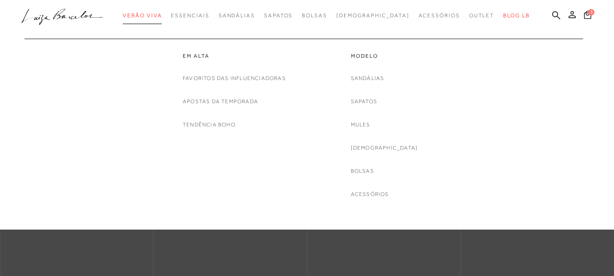
click at [155, 15] on span "Verão Viva" at bounding box center [142, 15] width 39 height 6
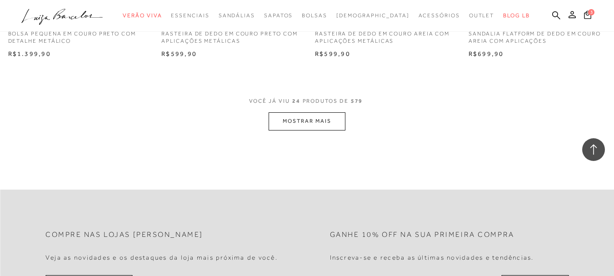
scroll to position [1728, 0]
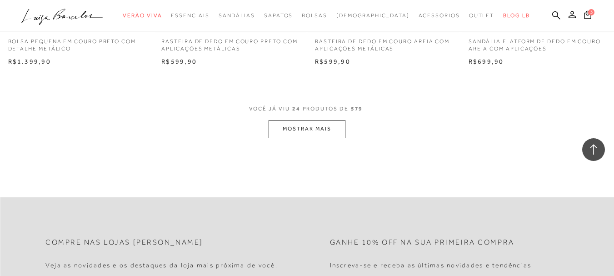
click at [301, 135] on button "MOSTRAR MAIS" at bounding box center [307, 129] width 76 height 18
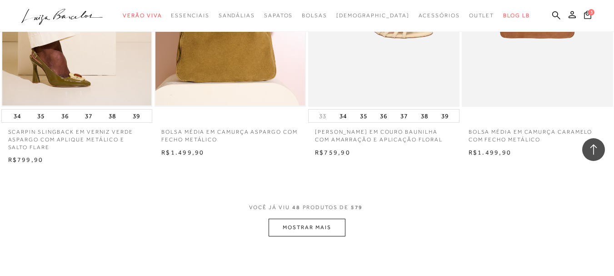
scroll to position [3502, 0]
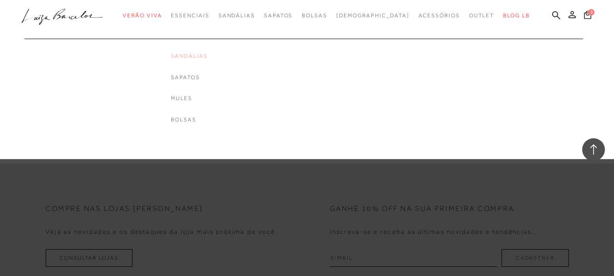
click at [207, 52] on link "Sandálias" at bounding box center [189, 56] width 36 height 8
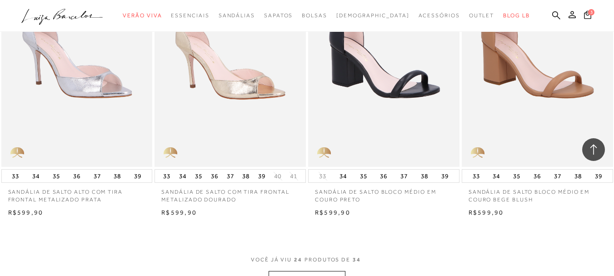
scroll to position [1683, 0]
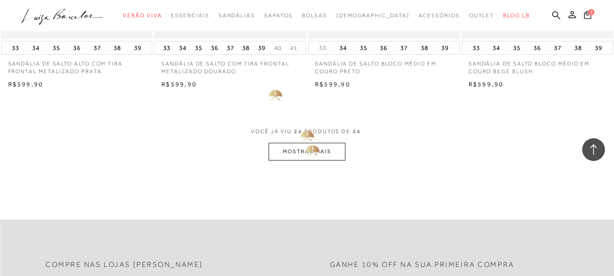
click at [312, 148] on button "MOSTRAR MAIS" at bounding box center [307, 152] width 76 height 18
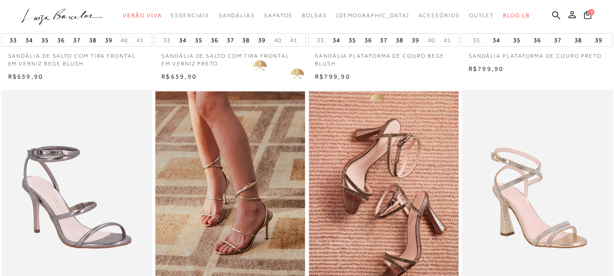
scroll to position [364, 0]
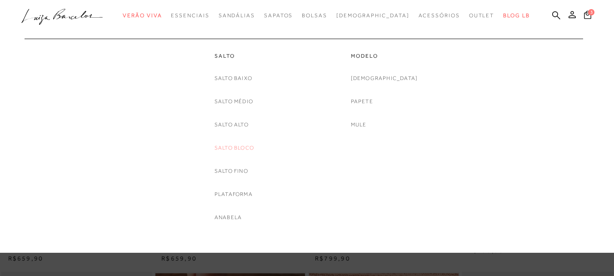
click at [243, 150] on link "Salto Bloco" at bounding box center [235, 148] width 40 height 10
click at [227, 220] on link "Anabela" at bounding box center [228, 218] width 27 height 10
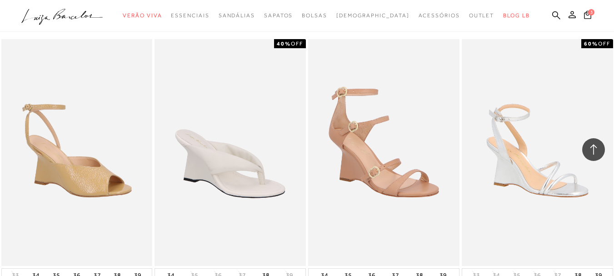
scroll to position [1683, 0]
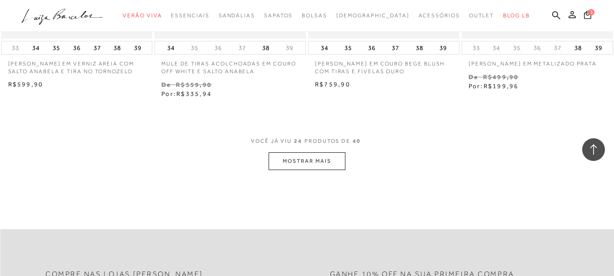
click at [304, 162] on button "MOSTRAR MAIS" at bounding box center [307, 161] width 76 height 18
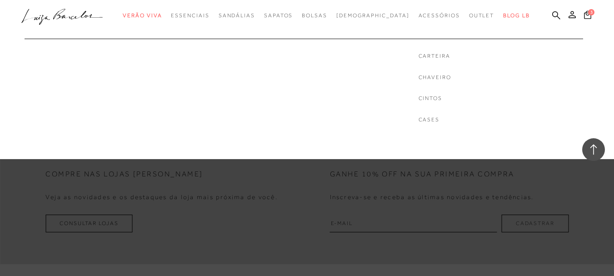
scroll to position [2683, 0]
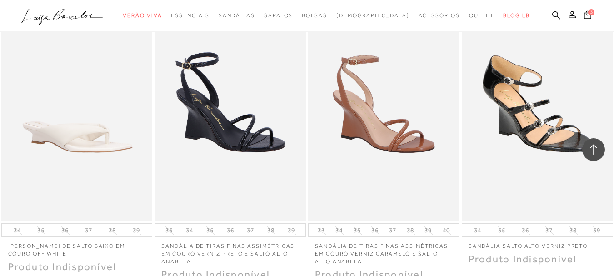
click at [553, 14] on icon at bounding box center [557, 15] width 8 height 9
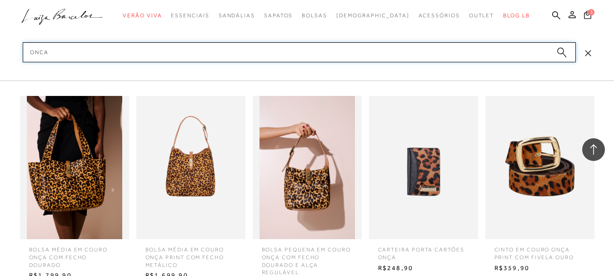
scroll to position [2819, 0]
type input "onca"
click at [563, 50] on circle "submit" at bounding box center [561, 51] width 6 height 6
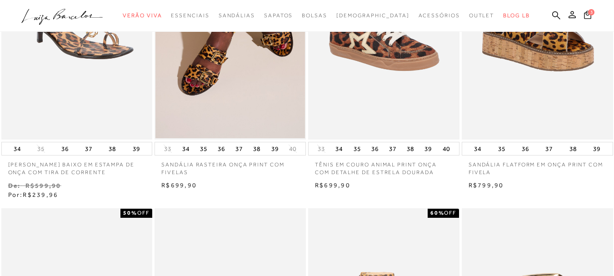
scroll to position [409, 0]
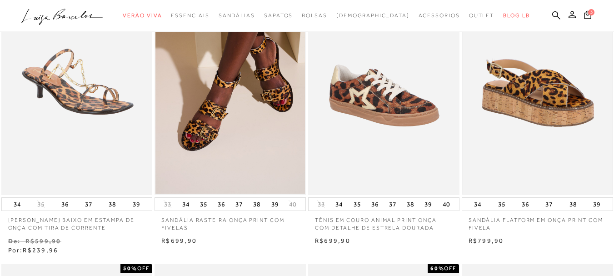
click at [572, 96] on img at bounding box center [538, 82] width 150 height 224
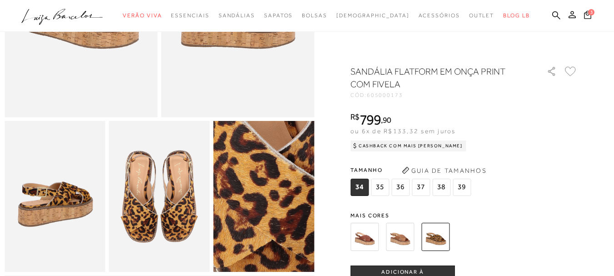
scroll to position [227, 0]
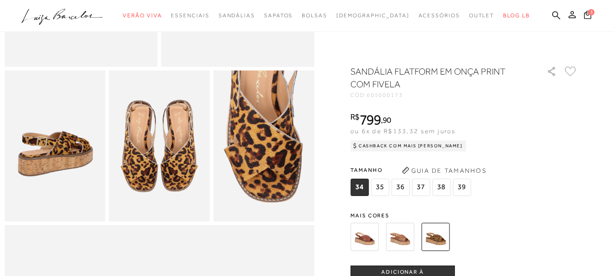
click at [412, 239] on img at bounding box center [400, 237] width 28 height 28
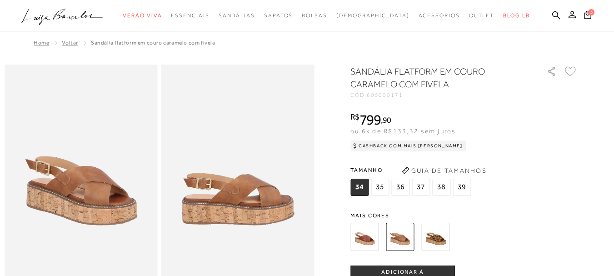
click at [370, 240] on img at bounding box center [365, 237] width 28 height 28
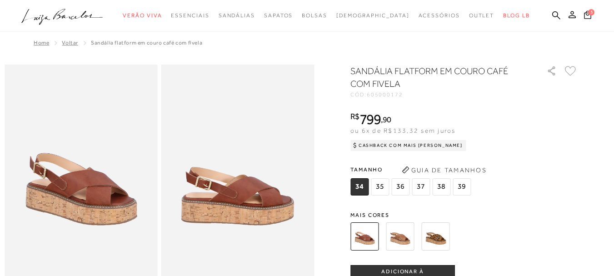
click at [403, 234] on img at bounding box center [400, 236] width 28 height 28
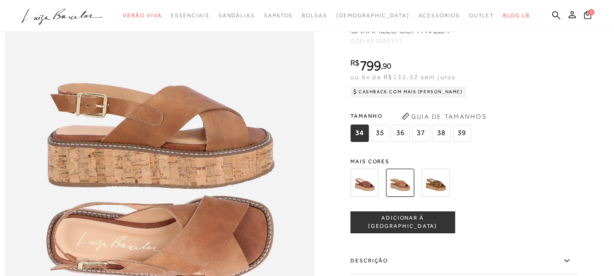
scroll to position [500, 0]
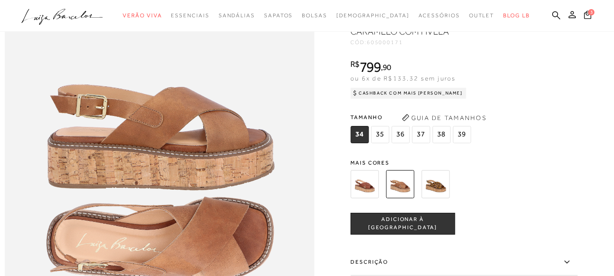
click at [404, 143] on span "36" at bounding box center [401, 134] width 18 height 17
click at [402, 235] on button "ADICIONAR À [GEOGRAPHIC_DATA]" at bounding box center [403, 224] width 105 height 22
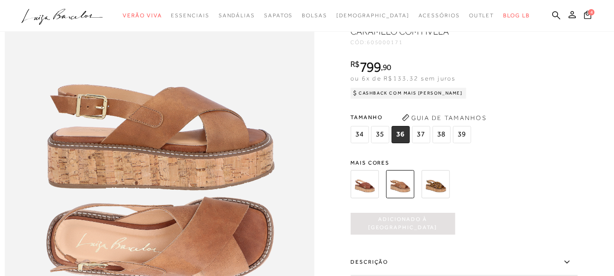
scroll to position [0, 0]
click at [584, 16] on icon at bounding box center [588, 15] width 8 height 10
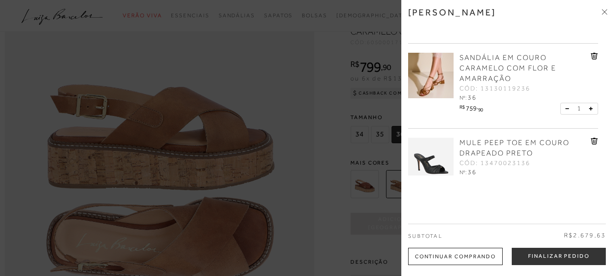
scroll to position [136, 0]
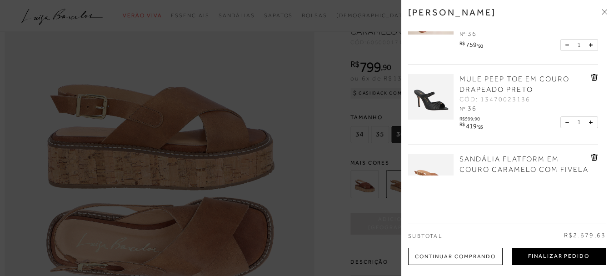
click at [578, 259] on button "Finalizar Pedido" at bounding box center [559, 256] width 94 height 17
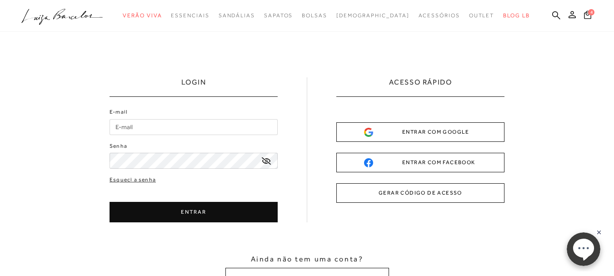
click at [221, 132] on input "E-mail" at bounding box center [194, 127] width 168 height 16
type input "[EMAIL_ADDRESS][DOMAIN_NAME]"
click at [225, 127] on input "[EMAIL_ADDRESS][DOMAIN_NAME]" at bounding box center [194, 127] width 168 height 16
drag, startPoint x: 217, startPoint y: 126, endPoint x: 93, endPoint y: 128, distance: 124.2
click at [93, 128] on div "LOGIN E-mail [PERSON_NAME][EMAIL_ADDRESS][DOMAIN_NAME] Senha" at bounding box center [307, 183] width 614 height 303
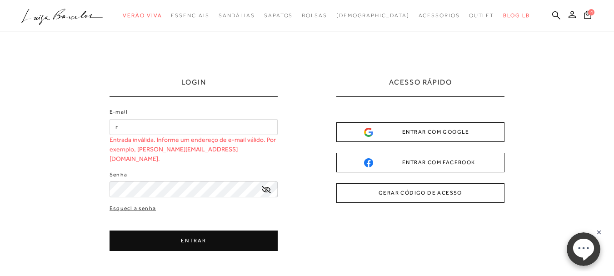
type input "[EMAIL_ADDRESS][DOMAIN_NAME]"
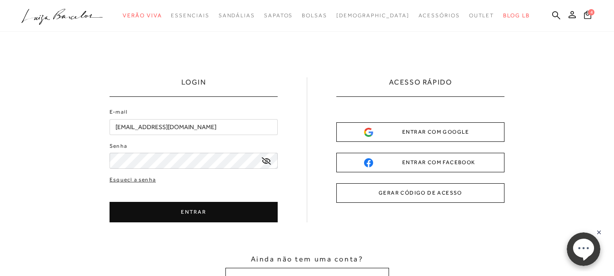
click at [206, 208] on button "ENTRAR" at bounding box center [194, 212] width 168 height 20
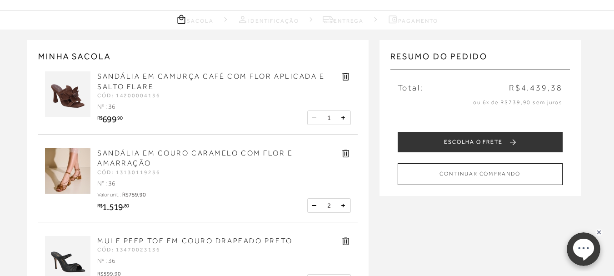
scroll to position [45, 0]
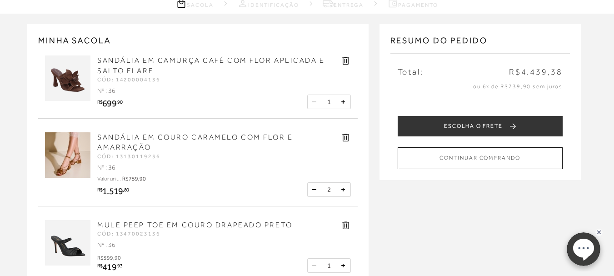
click at [315, 102] on icon at bounding box center [314, 102] width 3 height 0
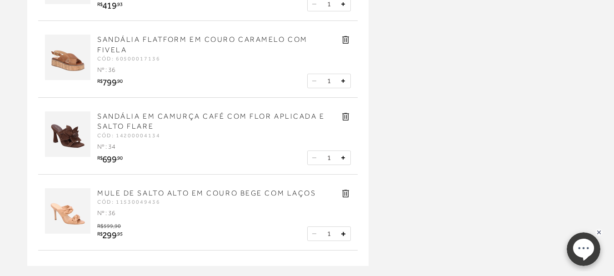
scroll to position [318, 0]
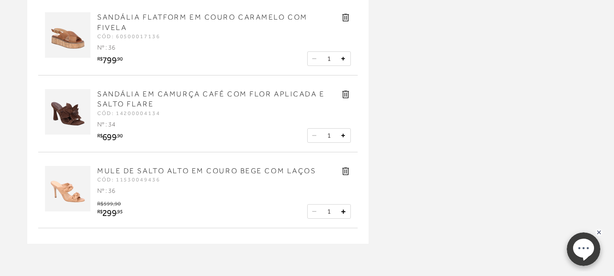
click at [346, 95] on icon at bounding box center [346, 94] width 10 height 10
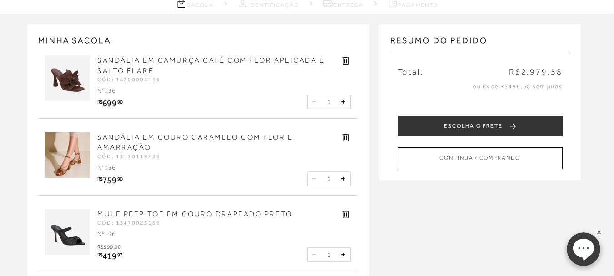
scroll to position [0, 0]
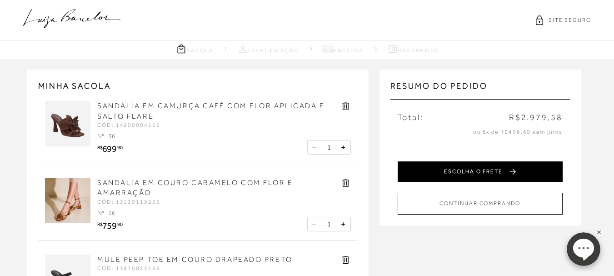
click at [469, 178] on button "ESCOLHA O FRETE" at bounding box center [480, 171] width 165 height 20
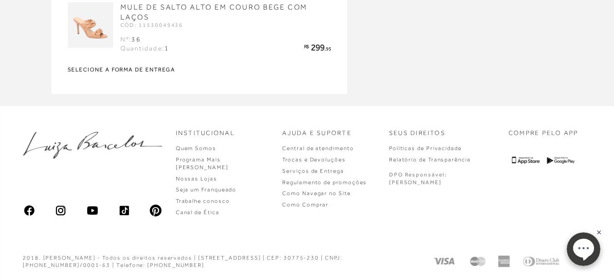
scroll to position [551, 0]
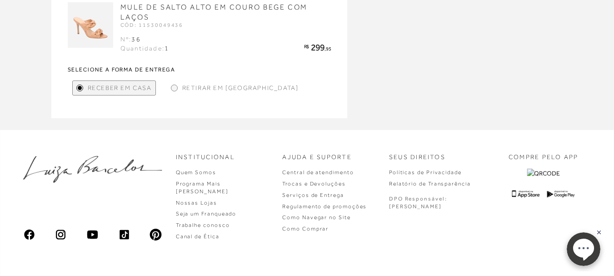
click at [589, 130] on div at bounding box center [307, 130] width 614 height 0
click at [599, 130] on div at bounding box center [307, 130] width 614 height 0
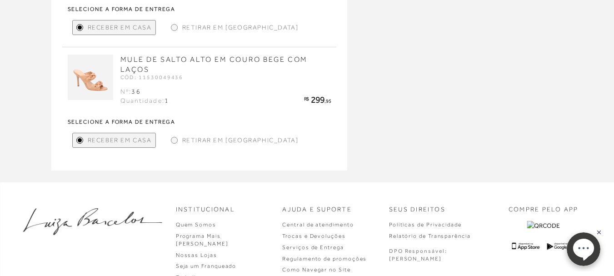
scroll to position [415, 0]
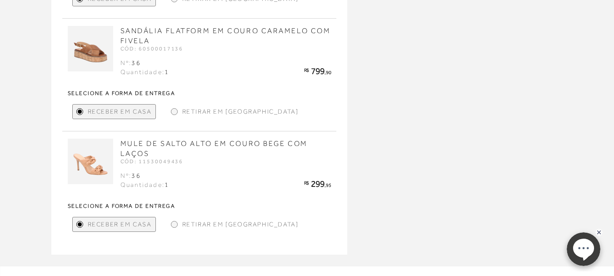
click at [599, 266] on div at bounding box center [307, 266] width 614 height 0
click at [597, 266] on div at bounding box center [307, 266] width 614 height 0
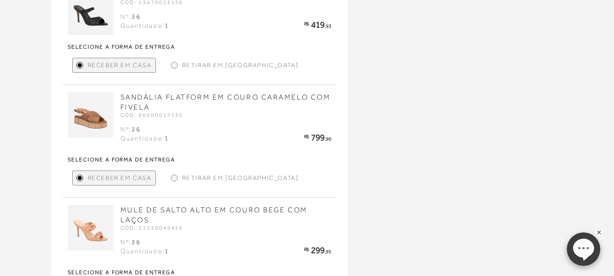
scroll to position [278, 0]
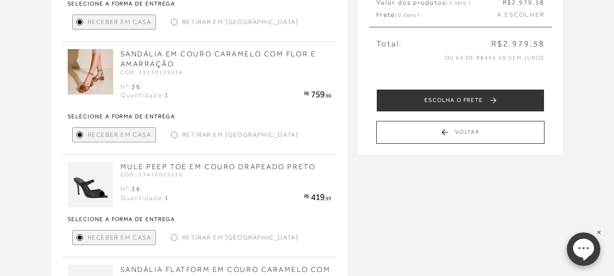
scroll to position [96, 0]
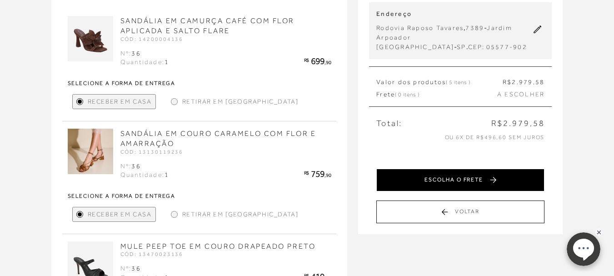
click at [478, 176] on button "ESCOLHA O FRETE" at bounding box center [461, 180] width 168 height 23
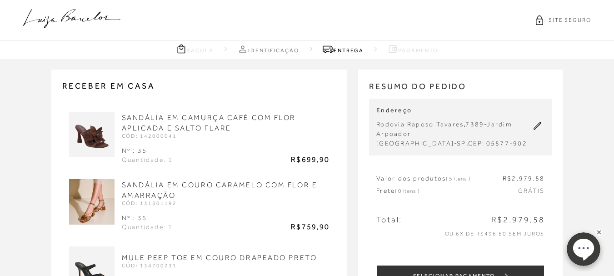
scroll to position [91, 0]
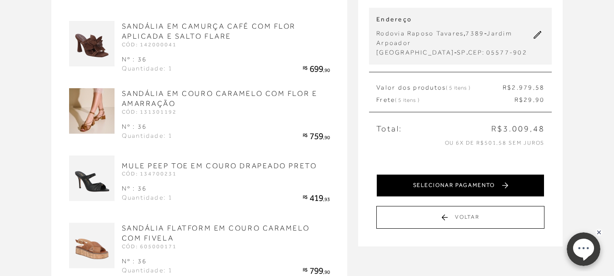
click at [456, 182] on button "SELECIONAR PAGAMENTO" at bounding box center [461, 185] width 168 height 23
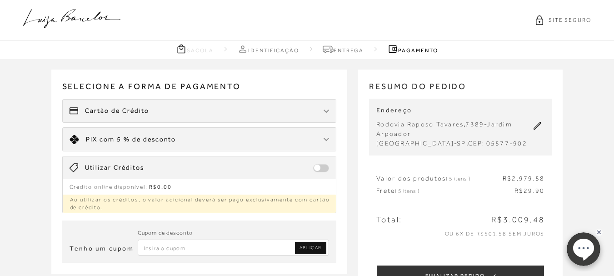
scroll to position [136, 0]
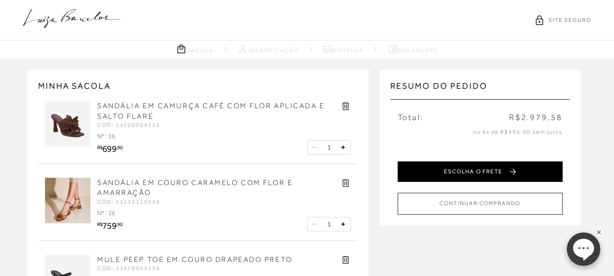
click at [509, 165] on button "ESCOLHA O FRETE" at bounding box center [480, 171] width 165 height 20
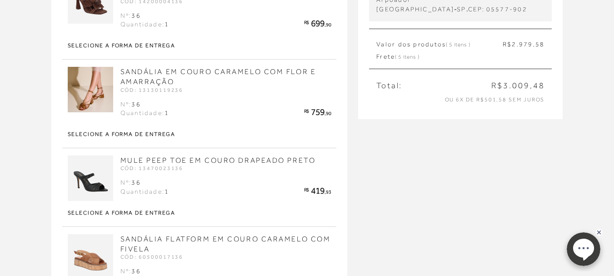
scroll to position [91, 0]
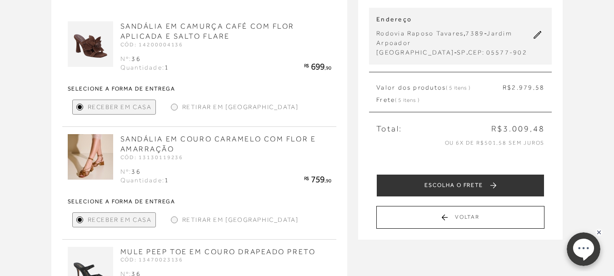
click at [179, 108] on div "Retirar em [GEOGRAPHIC_DATA]" at bounding box center [234, 107] width 135 height 15
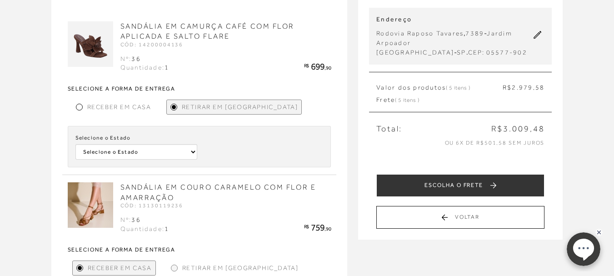
drag, startPoint x: 159, startPoint y: 175, endPoint x: 158, endPoint y: 169, distance: 6.4
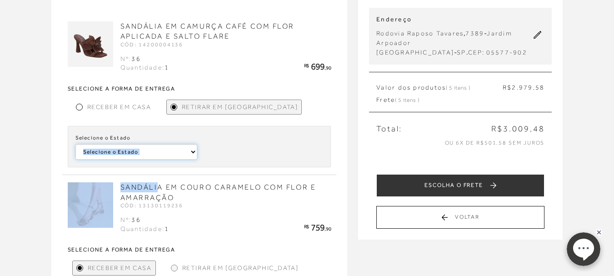
click at [157, 155] on select "Selecione o Estado [GEOGRAPHIC_DATA] [GEOGRAPHIC_DATA] [GEOGRAPHIC_DATA] [GEOGR…" at bounding box center [136, 151] width 122 height 15
select select
click at [75, 144] on select "Selecione o Estado [GEOGRAPHIC_DATA] [GEOGRAPHIC_DATA] [GEOGRAPHIC_DATA] [GEOGR…" at bounding box center [136, 151] width 122 height 15
click at [293, 151] on select "Selecione a [PERSON_NAME] PQ. [PERSON_NAME] [GEOGRAPHIC_DATA] [PERSON_NAME] [GE…" at bounding box center [262, 151] width 122 height 15
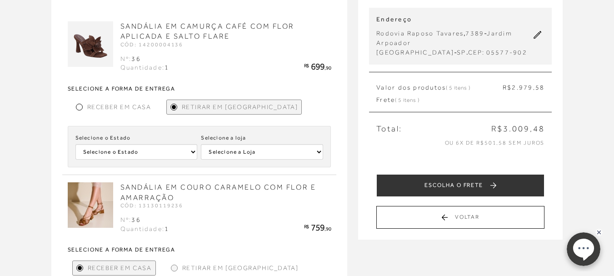
click at [181, 150] on select "Selecione o Estado [GEOGRAPHIC_DATA] [GEOGRAPHIC_DATA] [GEOGRAPHIC_DATA] [GEOGR…" at bounding box center [136, 151] width 122 height 15
click at [111, 106] on span "Receber em Casa" at bounding box center [119, 107] width 64 height 10
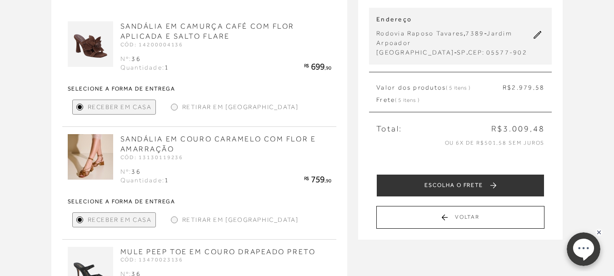
scroll to position [136, 0]
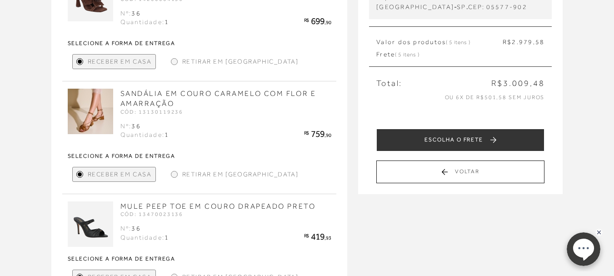
click at [197, 177] on span "Retirar em [GEOGRAPHIC_DATA]" at bounding box center [240, 175] width 116 height 10
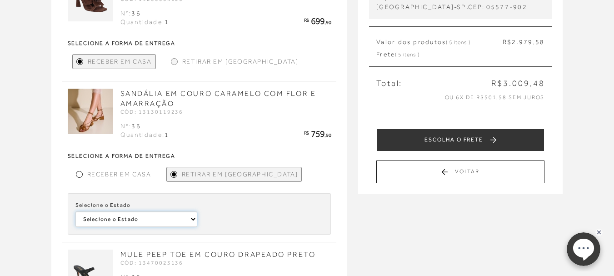
drag, startPoint x: 185, startPoint y: 218, endPoint x: 183, endPoint y: 211, distance: 7.2
click at [0, 0] on select "Selecione o Estado [GEOGRAPHIC_DATA] [GEOGRAPHIC_DATA] [GEOGRAPHIC_DATA] [GEOGR…" at bounding box center [0, 0] width 0 height 0
select select
click at [0, 0] on select "Selecione o Estado [GEOGRAPHIC_DATA] [GEOGRAPHIC_DATA] [GEOGRAPHIC_DATA] [GEOGR…" at bounding box center [0, 0] width 0 height 0
click at [0, 0] on select "Selecione a [PERSON_NAME] [GEOGRAPHIC_DATA] [PERSON_NAME] SHOPPING MORUMBI [PER…" at bounding box center [0, 0] width 0 height 0
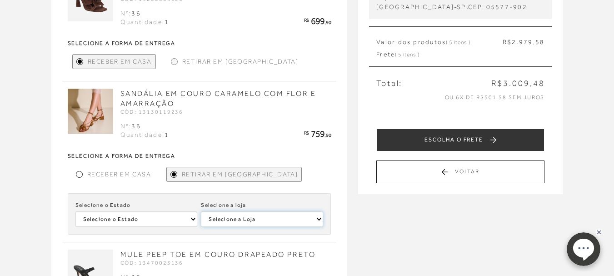
select select
click at [0, 0] on select "Selecione a [PERSON_NAME] [GEOGRAPHIC_DATA] [PERSON_NAME] SHOPPING MORUMBI [PER…" at bounding box center [0, 0] width 0 height 0
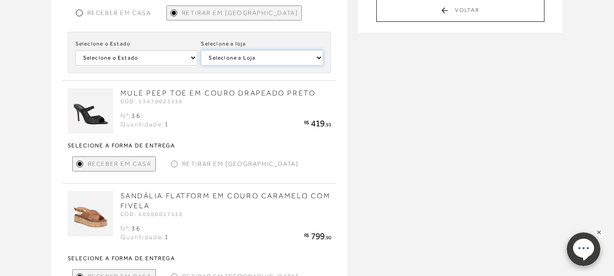
scroll to position [318, 0]
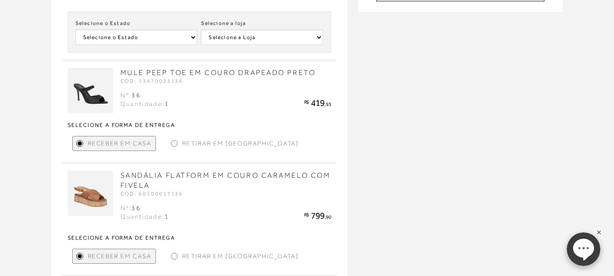
click at [174, 137] on div "Retirar em [GEOGRAPHIC_DATA]" at bounding box center [234, 143] width 135 height 15
click at [178, 184] on h2 "SANDÁLIA FLATFORM EM COURO CARAMELO COM FIVELA" at bounding box center [200, 181] width 264 height 20
click at [176, 138] on div "Retirar em [GEOGRAPHIC_DATA]" at bounding box center [234, 143] width 135 height 15
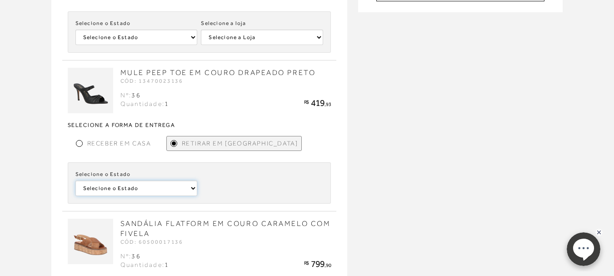
click at [0, 0] on select "Selecione o [GEOGRAPHIC_DATA] [GEOGRAPHIC_DATA] [GEOGRAPHIC_DATA] [GEOGRAPHIC_D…" at bounding box center [0, 0] width 0 height 0
click at [107, 149] on div "Receber em Casa" at bounding box center [113, 143] width 83 height 15
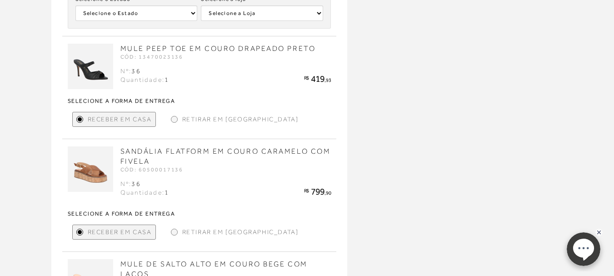
scroll to position [364, 0]
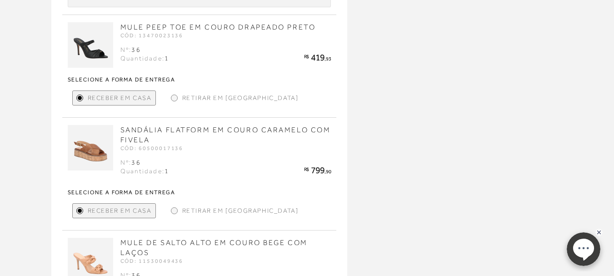
click at [183, 211] on span "Retirar em [GEOGRAPHIC_DATA]" at bounding box center [240, 211] width 116 height 10
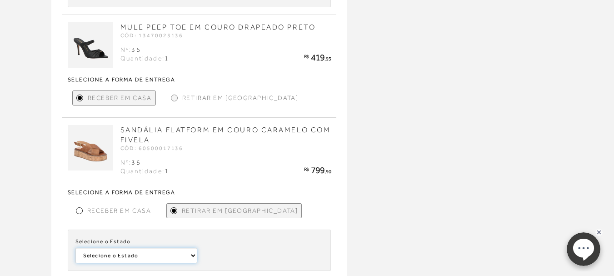
click at [0, 0] on select "Selecione o Estado [GEOGRAPHIC_DATA] [GEOGRAPHIC_DATA] [GEOGRAPHIC_DATA]" at bounding box center [0, 0] width 0 height 0
click at [120, 210] on span "Receber em Casa" at bounding box center [119, 211] width 64 height 10
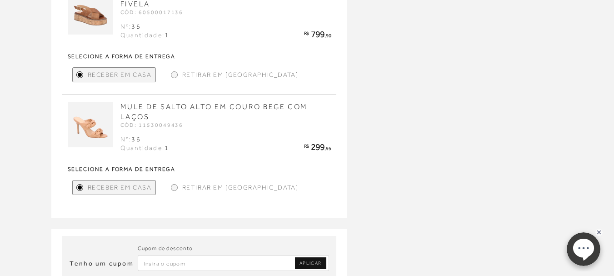
scroll to position [500, 0]
click at [167, 184] on div "Retirar em [GEOGRAPHIC_DATA]" at bounding box center [234, 187] width 135 height 15
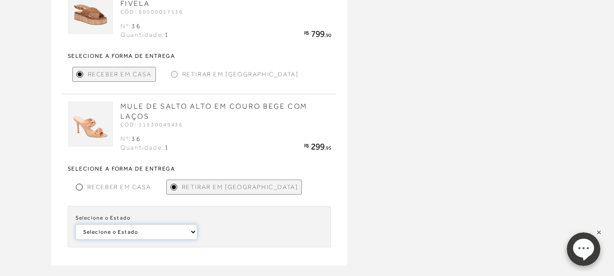
click at [0, 0] on select "Selecione o Estado Pará [GEOGRAPHIC_DATA]" at bounding box center [0, 0] width 0 height 0
click at [115, 184] on span "Receber em Casa" at bounding box center [119, 187] width 64 height 10
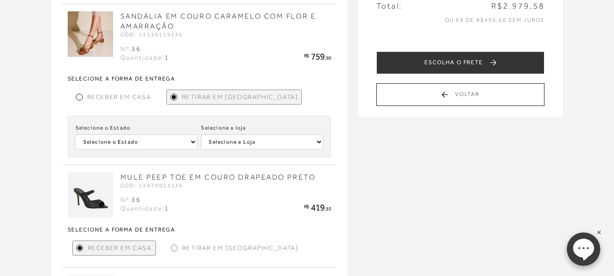
scroll to position [136, 0]
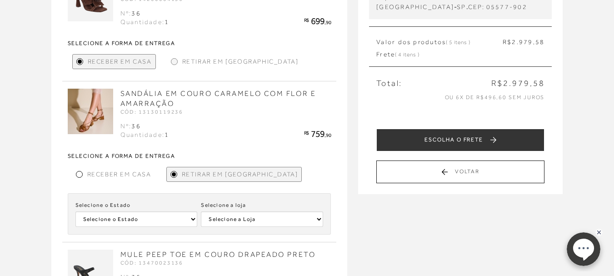
click at [124, 168] on div "Receber em Casa" at bounding box center [113, 174] width 83 height 15
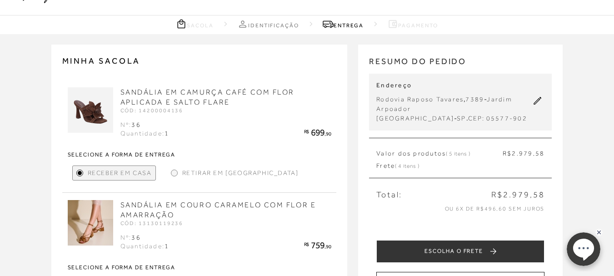
scroll to position [45, 0]
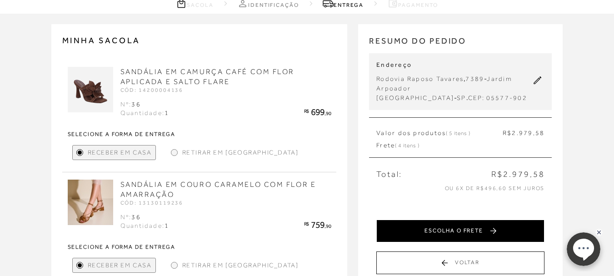
click at [492, 224] on button "ESCOLHA O FRETE" at bounding box center [461, 231] width 168 height 23
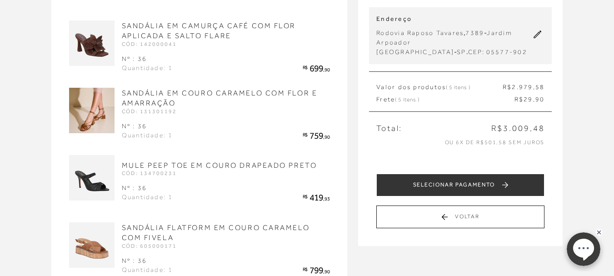
scroll to position [91, 0]
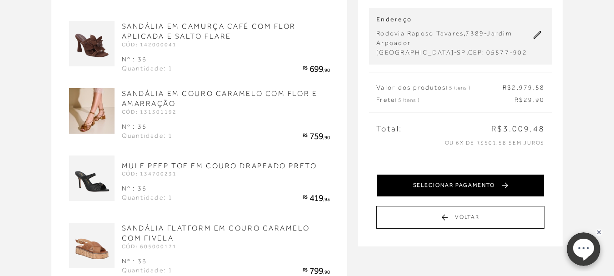
click at [464, 187] on button "SELECIONAR PAGAMENTO" at bounding box center [461, 185] width 168 height 23
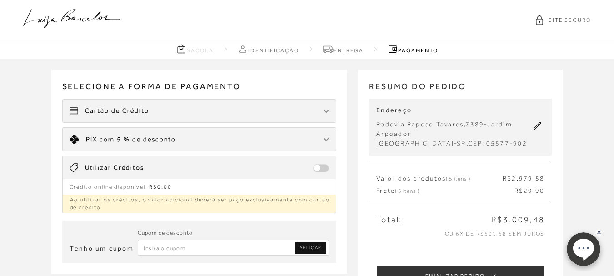
click at [322, 166] on span at bounding box center [321, 168] width 16 height 8
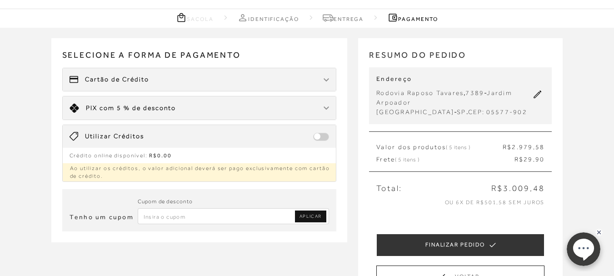
scroll to position [45, 0]
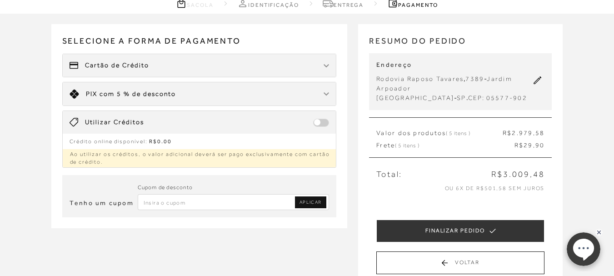
click at [183, 65] on div "Cartão de Crédito" at bounding box center [200, 65] width 274 height 23
